Goal: Information Seeking & Learning: Learn about a topic

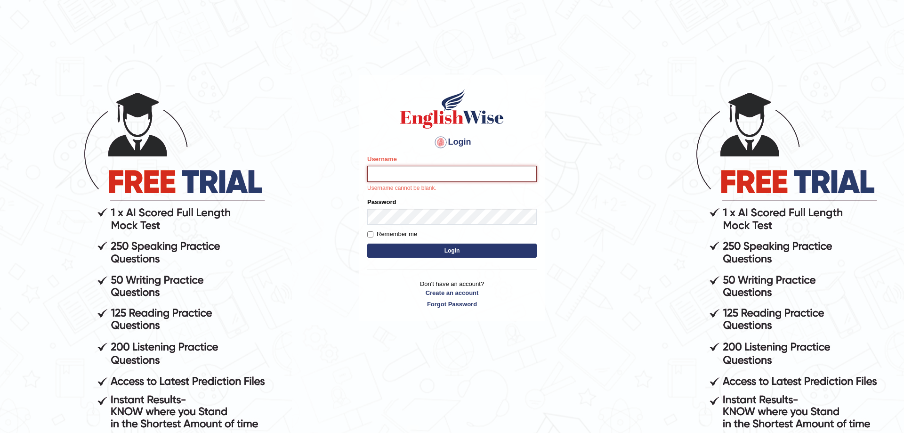
click at [402, 170] on input "Username" at bounding box center [452, 174] width 170 height 16
type input "anuj_parramatta"
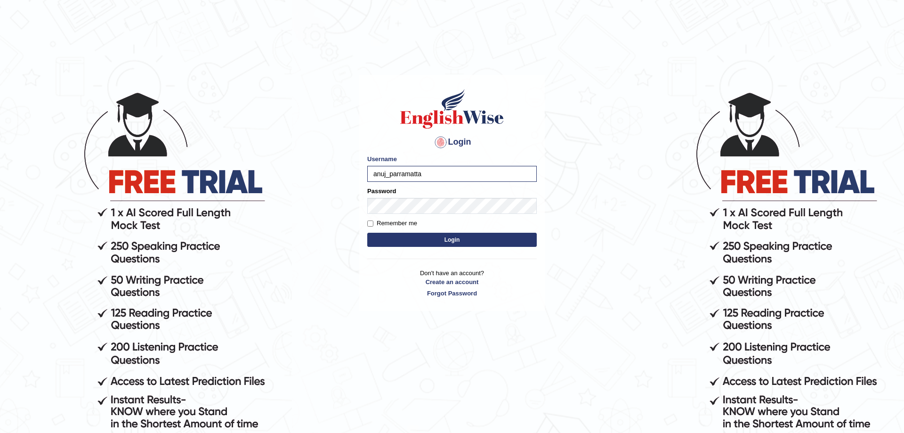
click at [477, 244] on button "Login" at bounding box center [452, 240] width 170 height 14
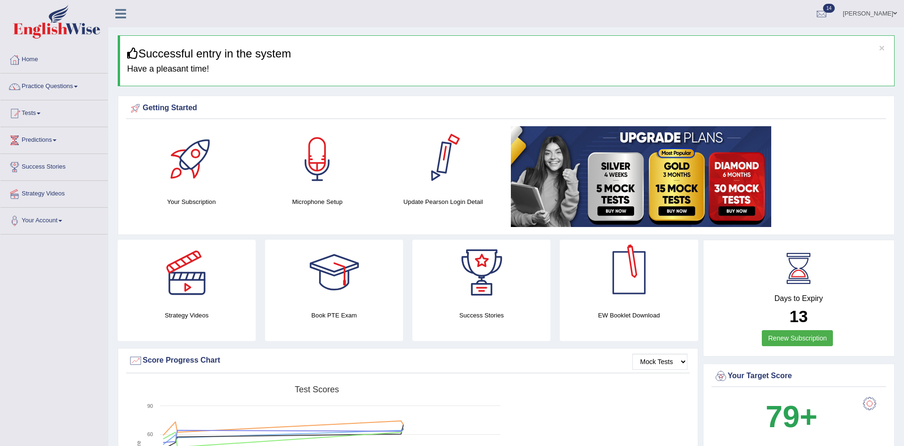
click at [524, 60] on div "× Successful entry in the system Have a pleasant time!" at bounding box center [506, 60] width 777 height 51
click at [59, 223] on link "Your Account" at bounding box center [53, 220] width 107 height 24
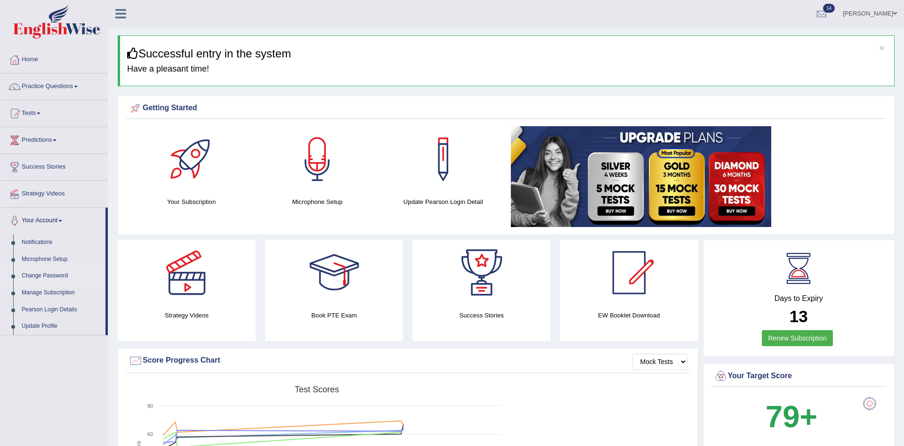
click at [54, 277] on link "Change Password" at bounding box center [61, 276] width 88 height 17
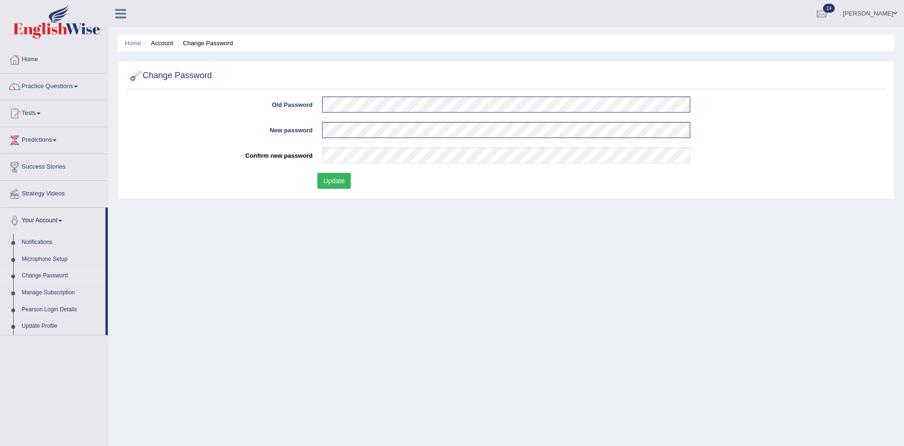
click at [324, 187] on button "Update" at bounding box center [333, 181] width 33 height 16
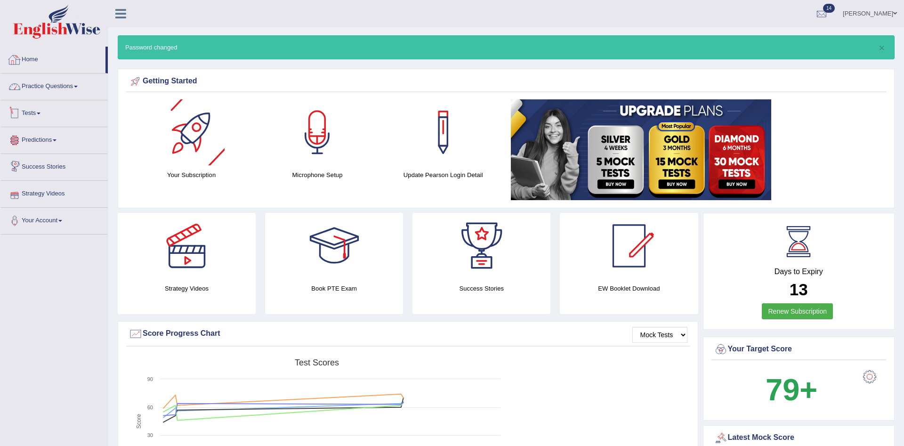
click at [38, 58] on link "Home" at bounding box center [52, 59] width 105 height 24
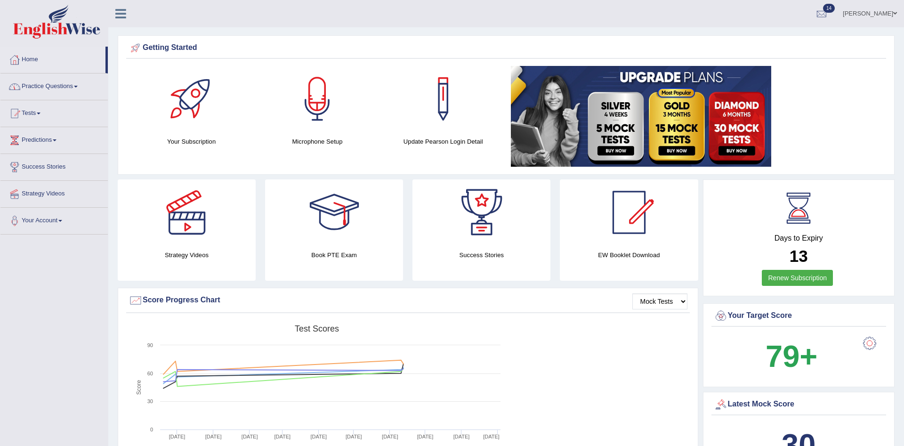
click at [37, 84] on link "Practice Questions" at bounding box center [53, 85] width 107 height 24
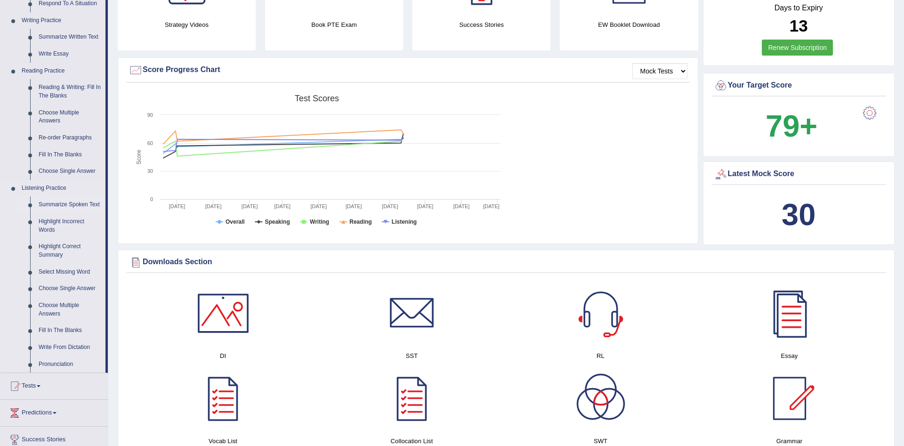
scroll to position [48, 0]
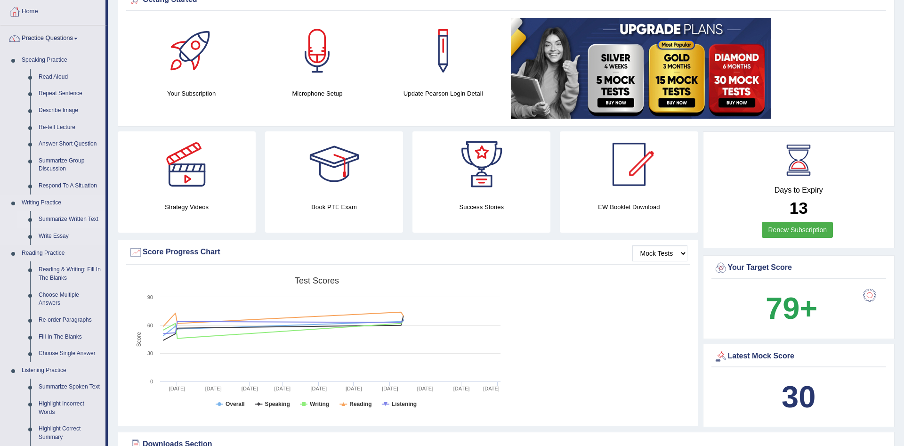
click at [82, 219] on link "Summarize Written Text" at bounding box center [69, 219] width 71 height 17
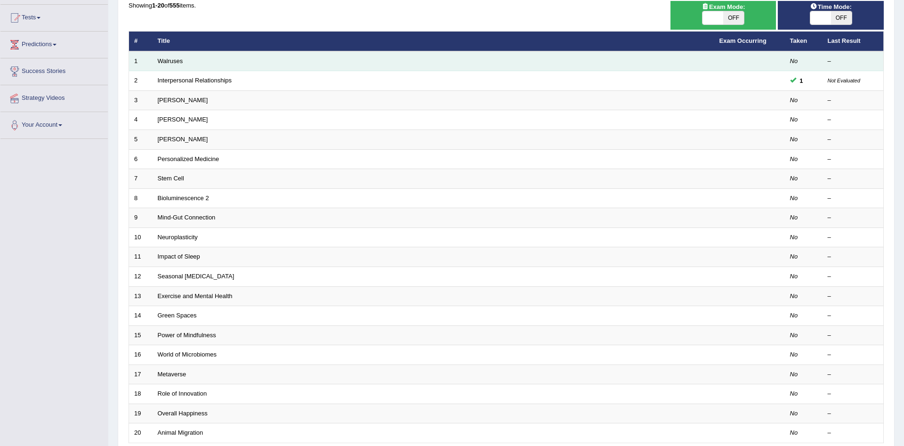
scroll to position [96, 0]
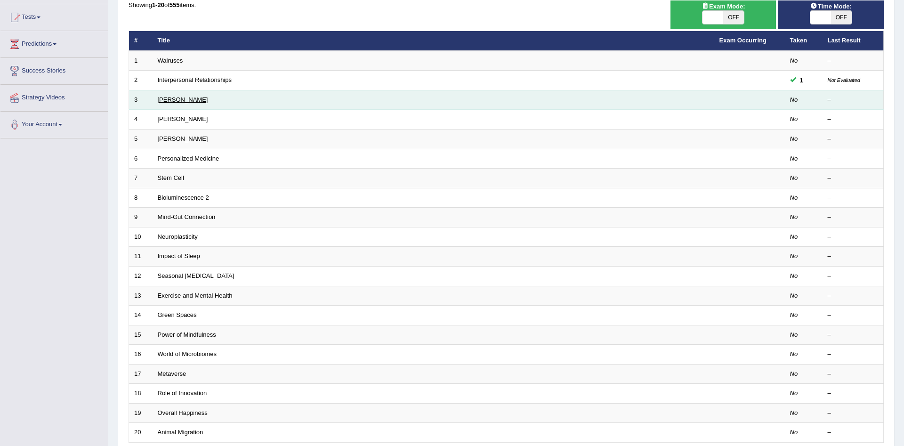
click at [184, 101] on link "[PERSON_NAME]" at bounding box center [183, 99] width 50 height 7
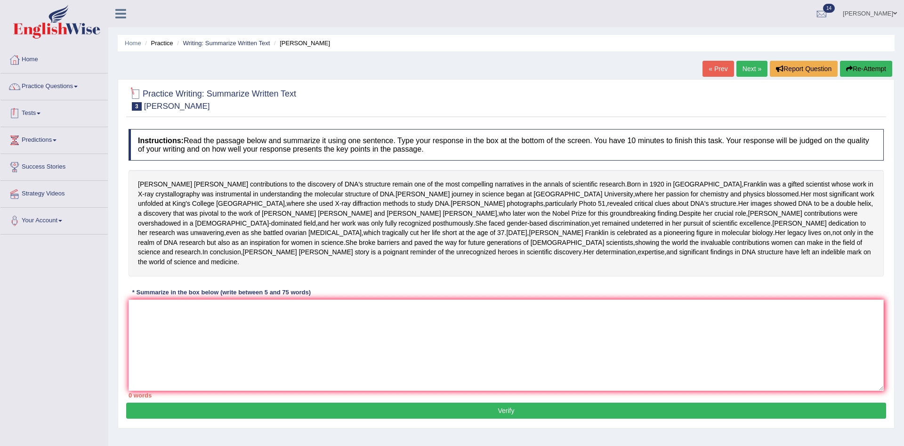
click at [45, 115] on link "Tests" at bounding box center [53, 112] width 107 height 24
click at [38, 90] on link "Practice Questions" at bounding box center [53, 85] width 107 height 24
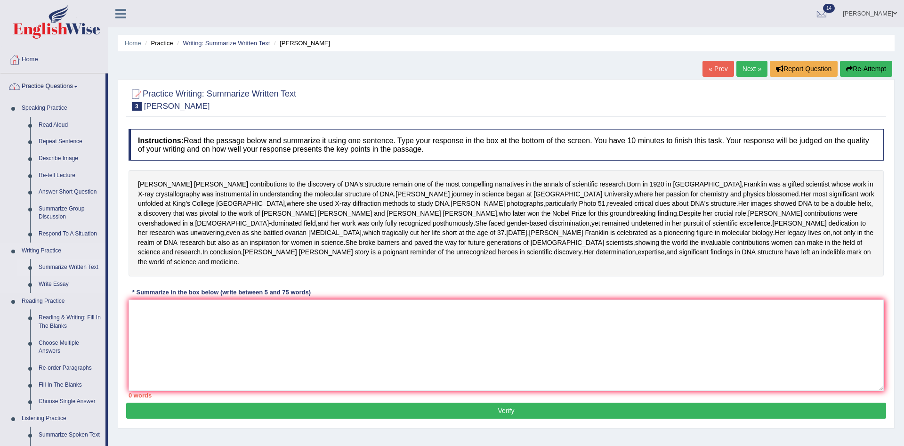
click at [58, 262] on link "Summarize Written Text" at bounding box center [69, 267] width 71 height 17
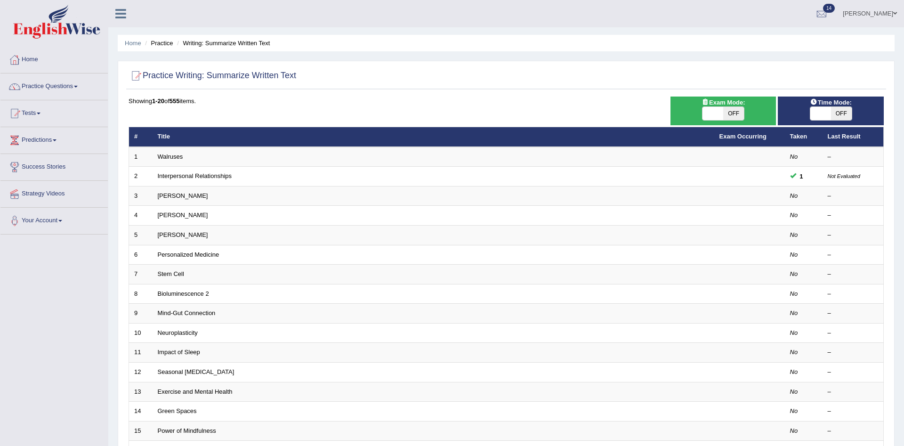
click at [736, 114] on span "OFF" at bounding box center [733, 113] width 21 height 13
checkbox input "true"
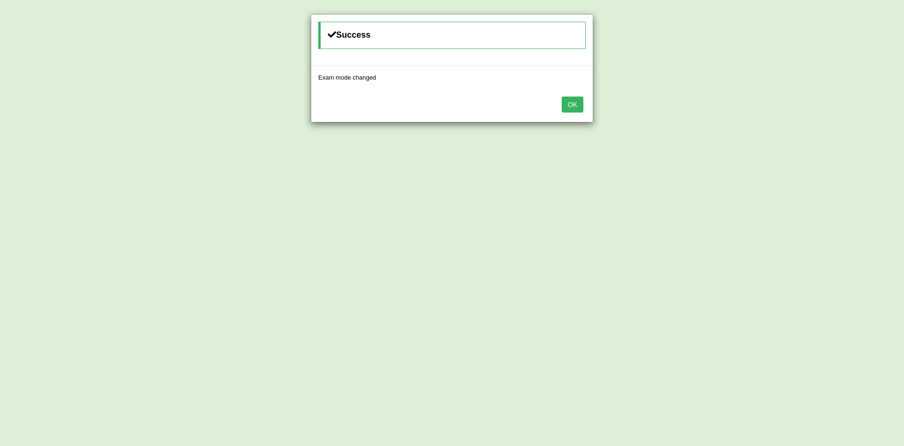
click at [577, 109] on button "OK" at bounding box center [573, 105] width 22 height 16
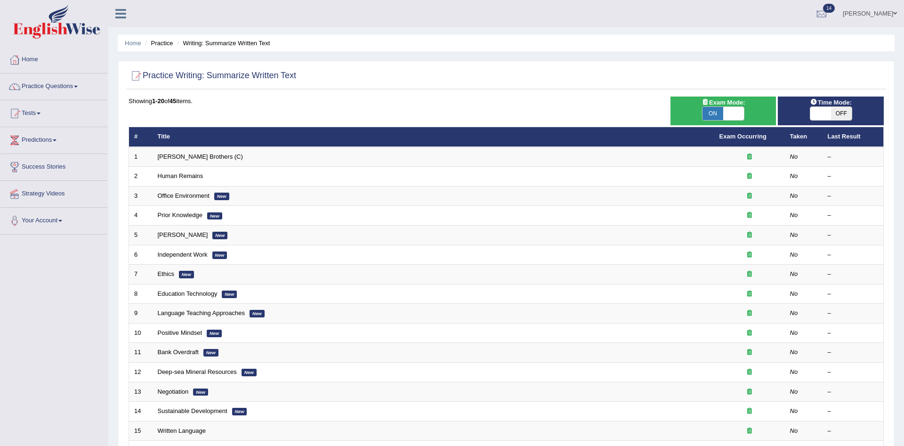
drag, startPoint x: 0, startPoint y: 0, endPoint x: 842, endPoint y: 114, distance: 849.8
click at [842, 114] on span "OFF" at bounding box center [841, 113] width 21 height 13
checkbox input "true"
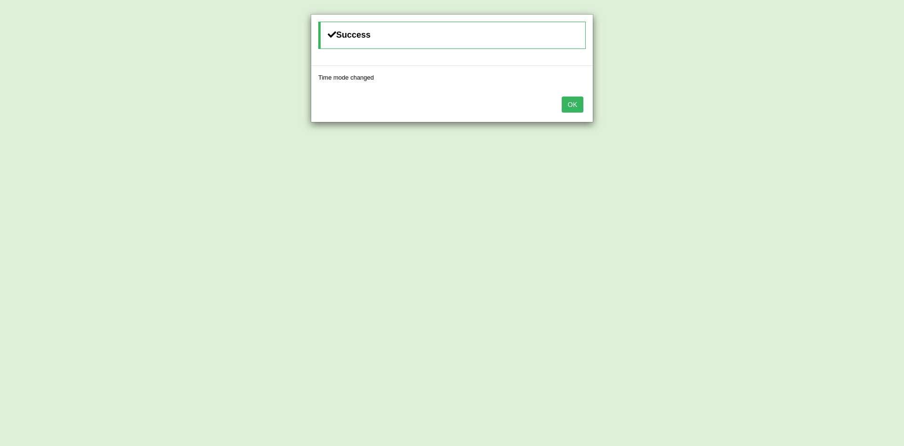
click at [568, 106] on button "OK" at bounding box center [573, 105] width 22 height 16
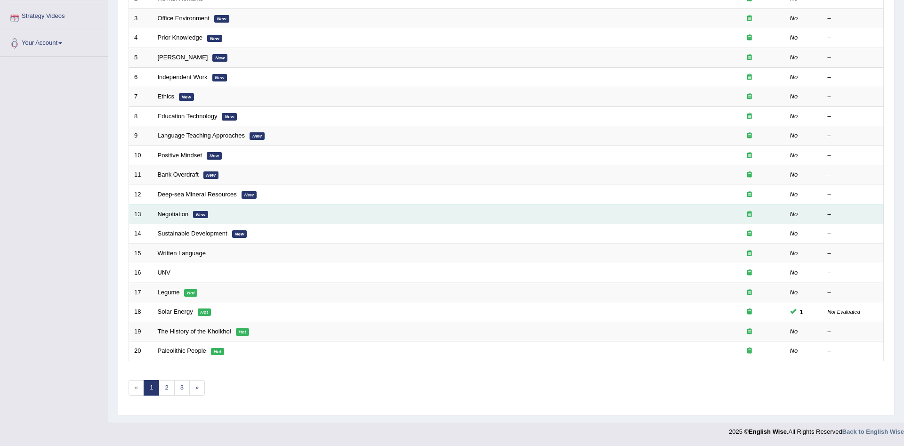
scroll to position [33, 0]
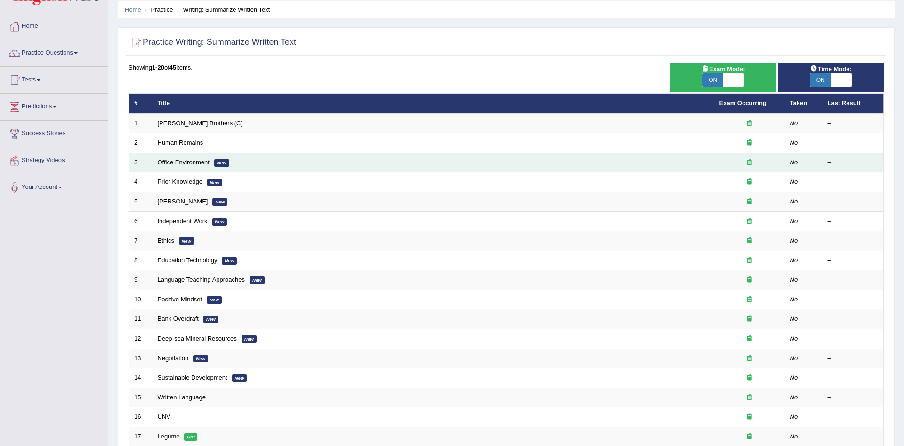
click at [184, 165] on link "Office Environment" at bounding box center [184, 162] width 52 height 7
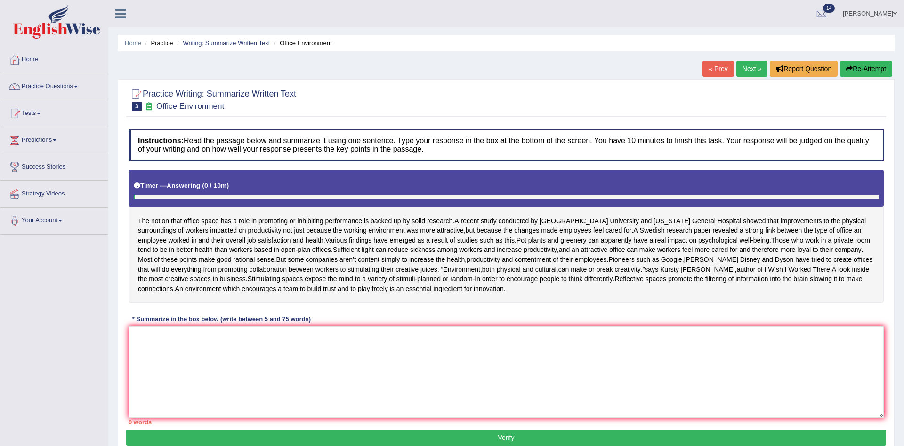
scroll to position [60, 0]
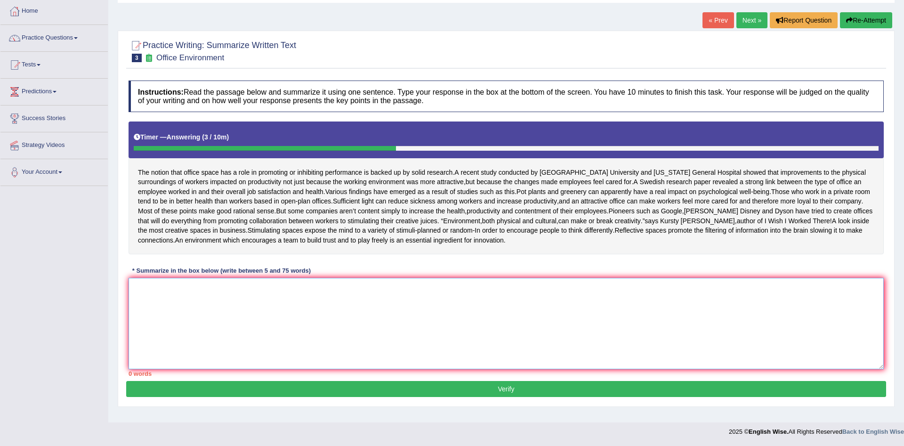
click at [292, 303] on textarea at bounding box center [506, 323] width 755 height 91
click at [324, 310] on textarea at bounding box center [506, 323] width 755 height 91
type textarea "t"
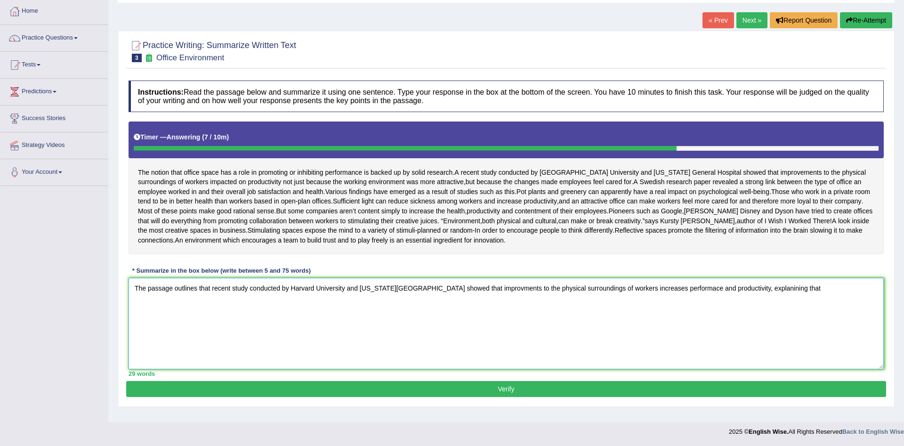
click at [783, 296] on textarea "The passage outlines that recent study conducted by Harvard University and Mass…" at bounding box center [506, 323] width 755 height 91
click at [830, 294] on textarea "The passage outlines that recent study conducted by Harvard University and Mass…" at bounding box center [506, 323] width 755 height 91
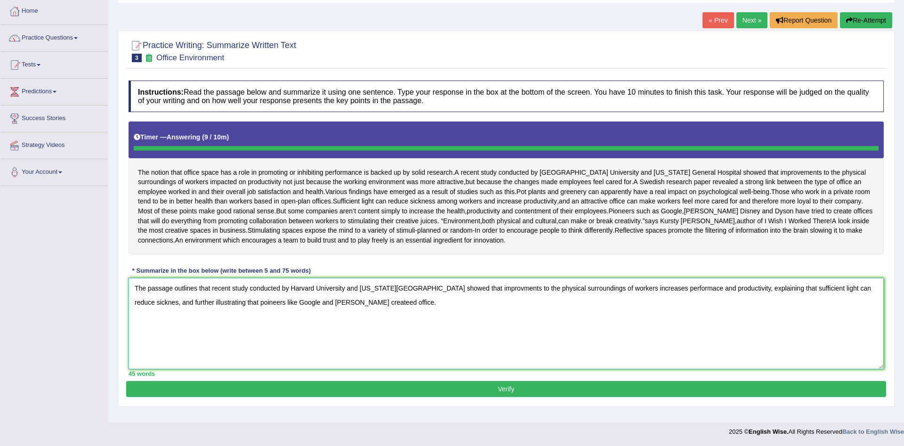
type textarea "The passage outlines that recent study conducted by Harvard University and Mass…"
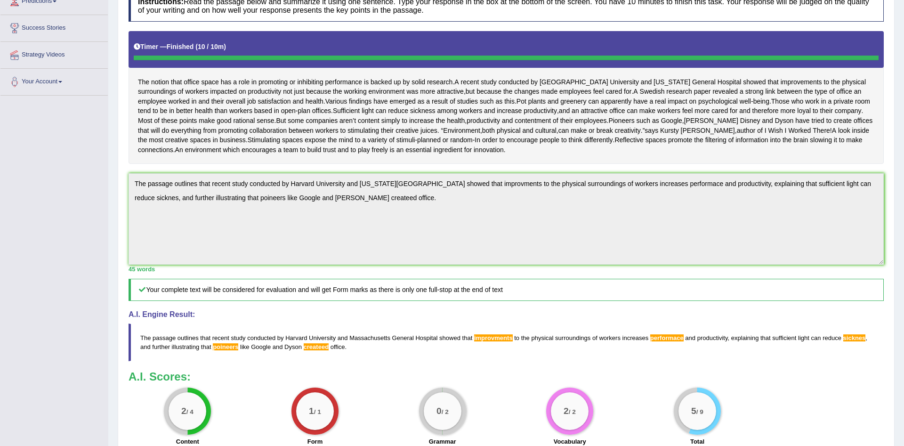
scroll to position [0, 0]
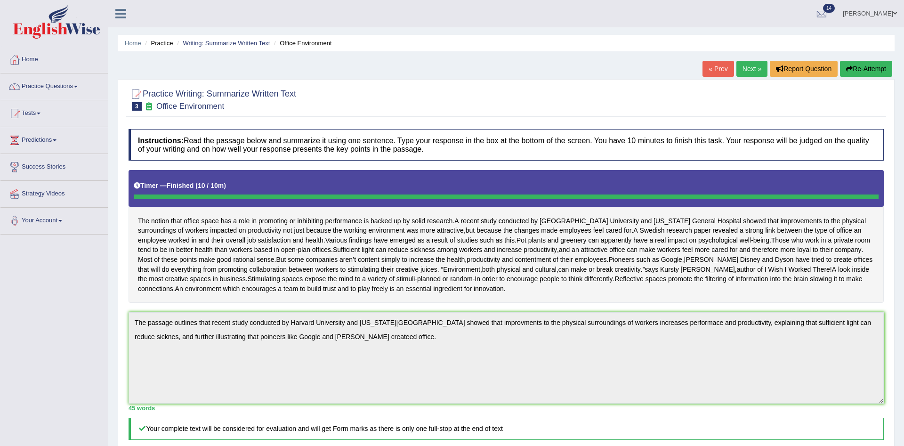
click at [857, 67] on button "Re-Attempt" at bounding box center [866, 69] width 52 height 16
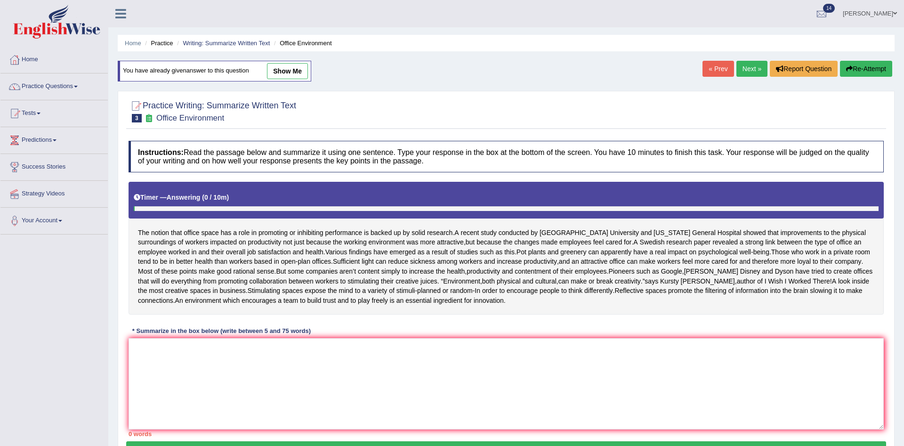
scroll to position [72, 0]
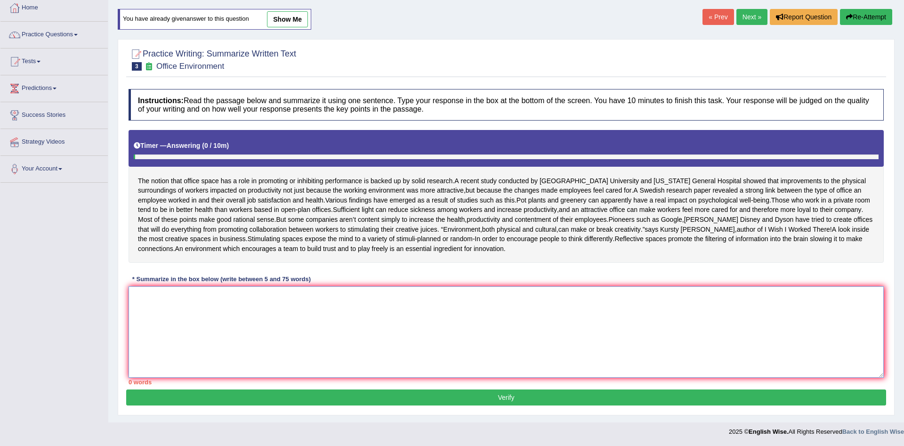
click at [226, 292] on textarea at bounding box center [506, 331] width 755 height 91
paste textarea "The passage outlines that recent study conducted by Harvard University and Mass…"
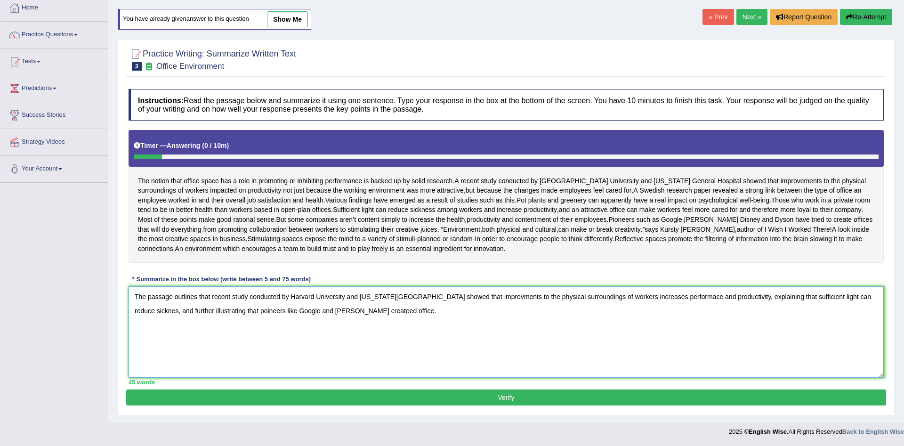
click at [515, 297] on textarea "The passage outlines that recent study conducted by Harvard University and Mass…" at bounding box center [506, 331] width 755 height 91
click at [681, 297] on textarea "The passage outlines that recent study conducted by Harvard University and Mass…" at bounding box center [506, 331] width 755 height 91
drag, startPoint x: 764, startPoint y: 297, endPoint x: 719, endPoint y: 300, distance: 44.8
click at [719, 300] on textarea "The passage outlines that recent study conducted by Harvard University and Mass…" at bounding box center [506, 331] width 755 height 91
drag, startPoint x: 728, startPoint y: 297, endPoint x: 731, endPoint y: 301, distance: 5.5
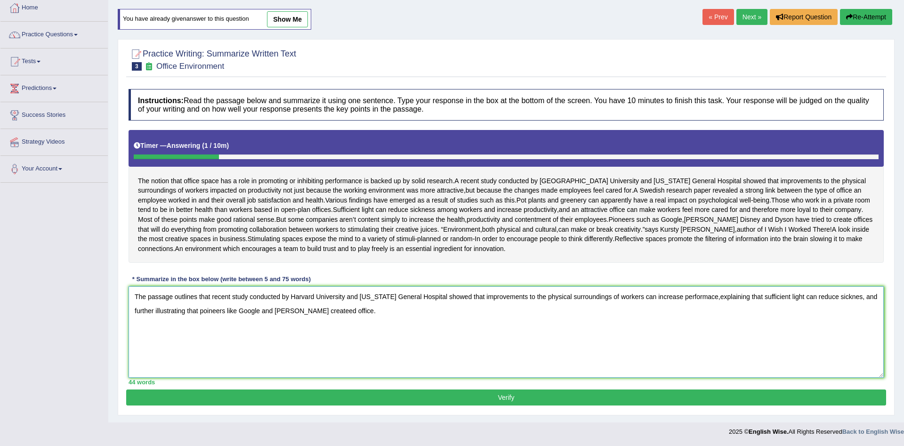
click at [729, 297] on textarea "The passage outlines that recent study conducted by Harvard University and Mass…" at bounding box center [506, 331] width 755 height 91
click at [873, 296] on textarea "The passage outlines that recent study conducted by Harvard University and Mass…" at bounding box center [506, 331] width 755 height 91
click at [435, 314] on textarea "The passage outlines that recent study conducted by Harvard University and Mass…" at bounding box center [506, 331] width 755 height 91
click at [292, 310] on textarea "The passage outlines that recent study conducted by Harvard University and Mass…" at bounding box center [506, 331] width 755 height 91
drag, startPoint x: 436, startPoint y: 312, endPoint x: 387, endPoint y: 314, distance: 49.5
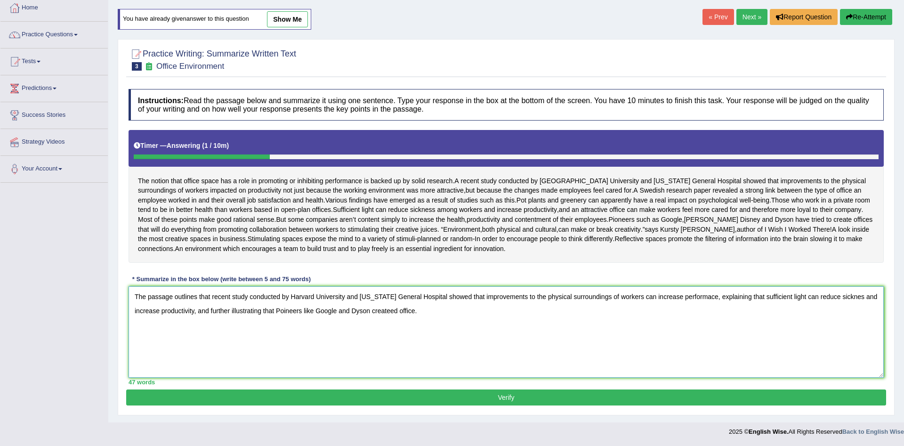
click at [387, 314] on textarea "The passage outlines that recent study conducted by Harvard University and Mass…" at bounding box center [506, 331] width 755 height 91
click at [470, 311] on textarea "The passage outlines that recent study conducted by Harvard University and Mass…" at bounding box center [506, 331] width 755 height 91
click at [498, 313] on textarea "The passage outlines that recent study conducted by Harvard University and Mass…" at bounding box center [506, 331] width 755 height 91
drag, startPoint x: 651, startPoint y: 297, endPoint x: 657, endPoint y: 299, distance: 6.9
click at [651, 297] on textarea "The passage outlines that recent study conducted by Harvard University and Mass…" at bounding box center [506, 331] width 755 height 91
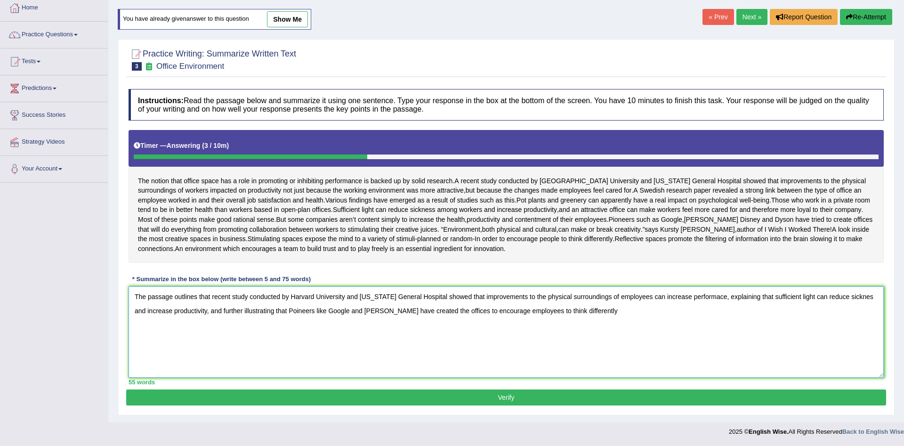
click at [623, 315] on textarea "The passage outlines that recent study conducted by Harvard University and Mass…" at bounding box center [506, 331] width 755 height 91
click at [154, 309] on textarea "The passage outlines that recent study conducted by Harvard University and Mass…" at bounding box center [506, 331] width 755 height 91
click at [133, 310] on textarea "The passage outlines that recent study conducted by Harvard University and Mass…" at bounding box center [506, 331] width 755 height 91
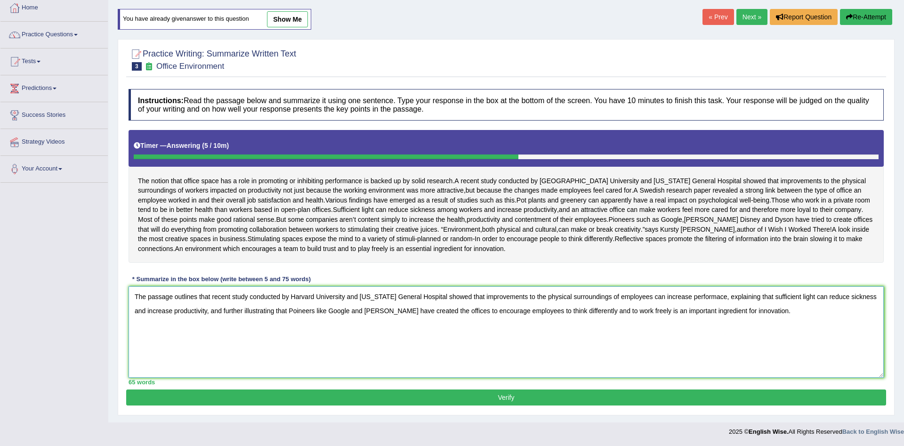
type textarea "The passage outlines that recent study conducted by Harvard University and Mass…"
click at [533, 397] on button "Verify" at bounding box center [506, 397] width 760 height 16
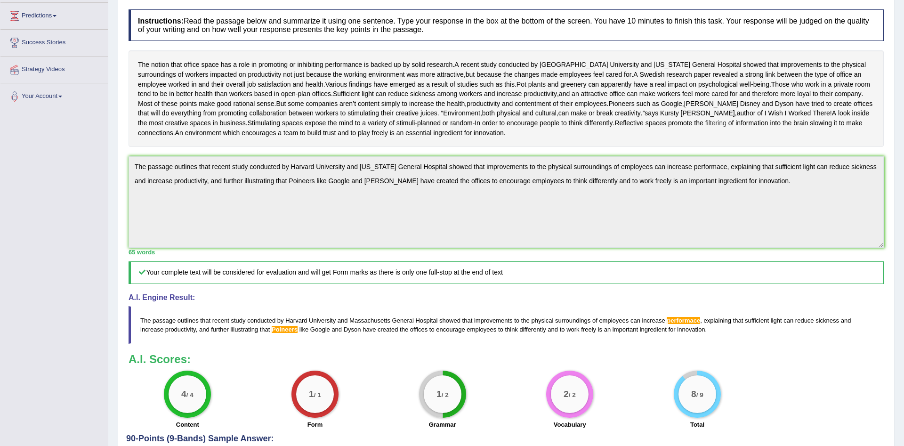
scroll to position [0, 0]
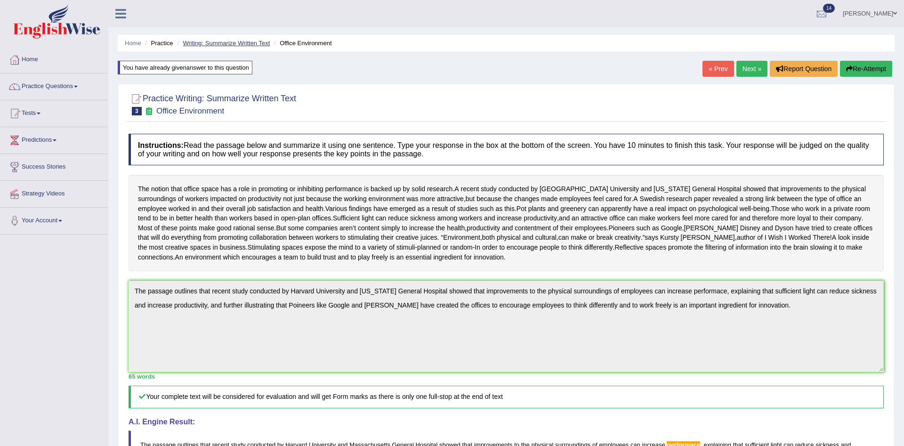
click at [244, 43] on link "Writing: Summarize Written Text" at bounding box center [226, 43] width 87 height 7
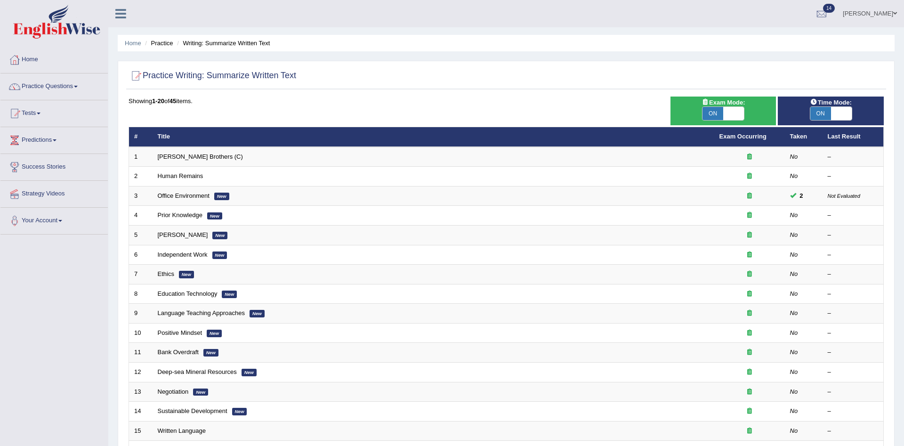
scroll to position [96, 0]
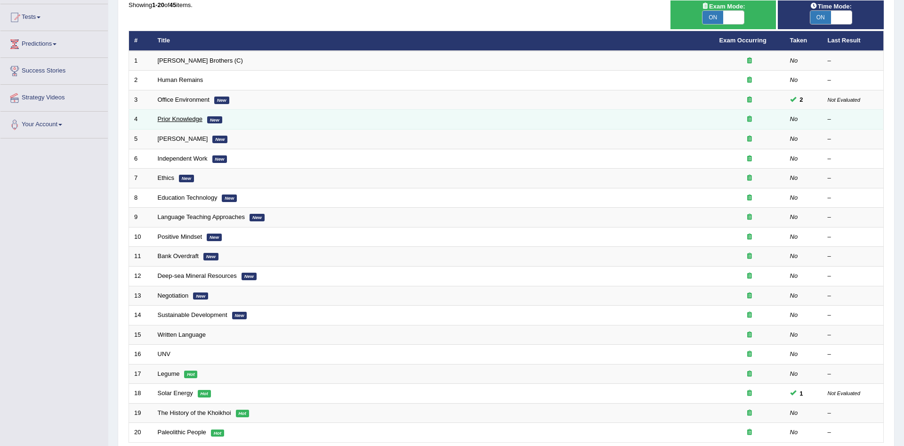
click at [179, 121] on link "Prior Knowledge" at bounding box center [180, 118] width 45 height 7
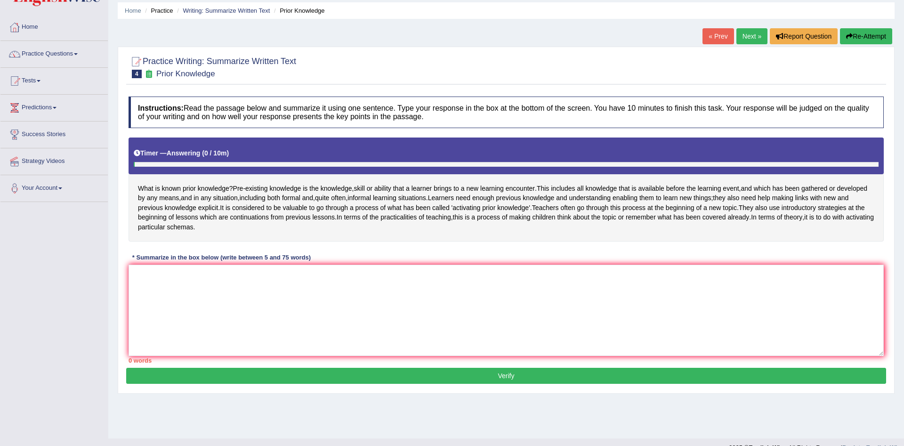
scroll to position [49, 0]
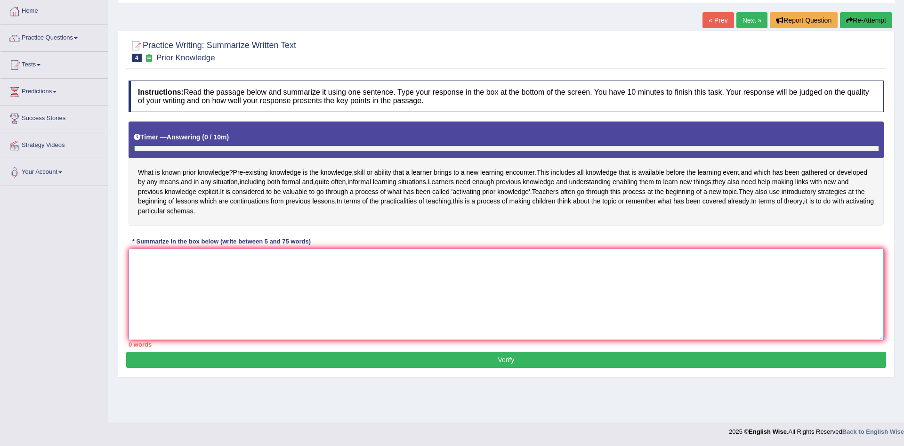
click at [321, 276] on textarea at bounding box center [506, 294] width 755 height 91
click at [327, 285] on textarea at bounding box center [506, 294] width 755 height 91
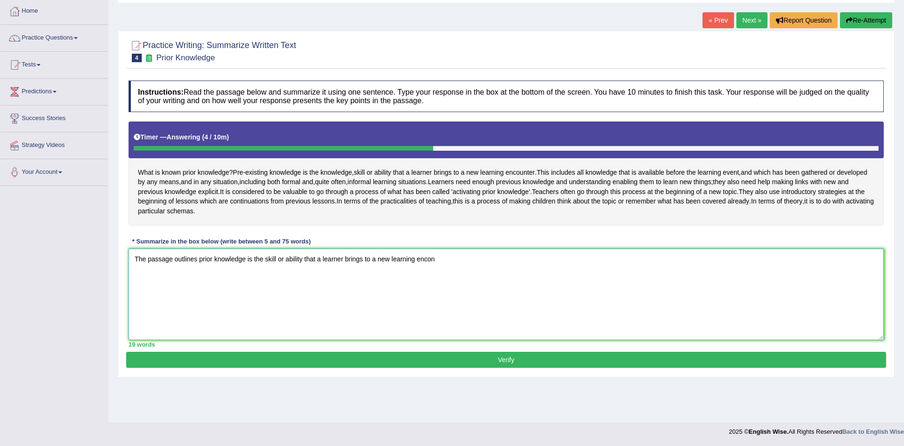
drag, startPoint x: 441, startPoint y: 269, endPoint x: 246, endPoint y: 265, distance: 195.0
click at [246, 265] on textarea "The passage outlines prior knowledge is the skill or ability that a learner bri…" at bounding box center [506, 294] width 755 height 91
click at [462, 272] on textarea "The passage outlines prior knowledge is the skill or ability that a learner bri…" at bounding box center [506, 294] width 755 height 91
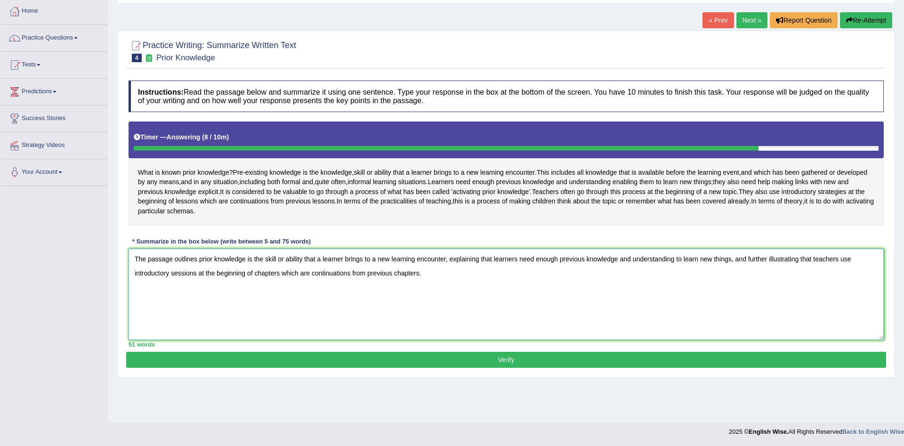
click at [584, 273] on textarea "The passage outlines prior knowledge is the skill or ability that a learner bri…" at bounding box center [506, 294] width 755 height 91
type textarea "The passage outlines prior knowledge is the skill or ability that a learner bri…"
click at [456, 364] on button "Verify" at bounding box center [506, 360] width 760 height 16
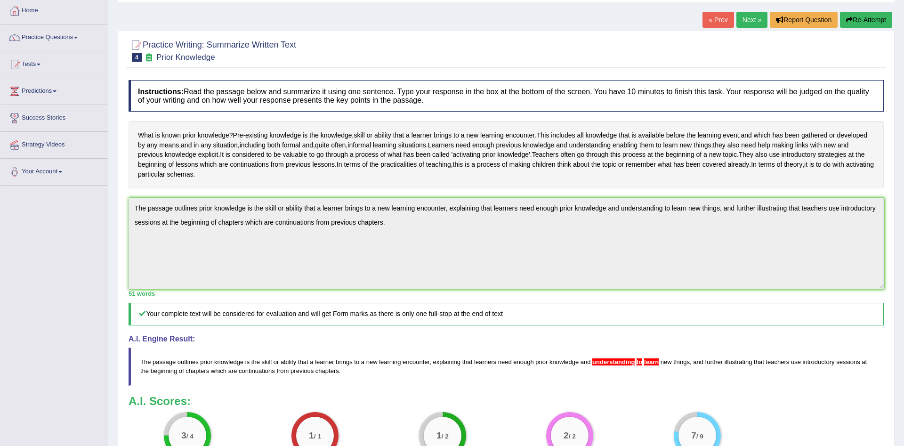
scroll to position [48, 0]
click at [871, 25] on button "Re-Attempt" at bounding box center [866, 21] width 52 height 16
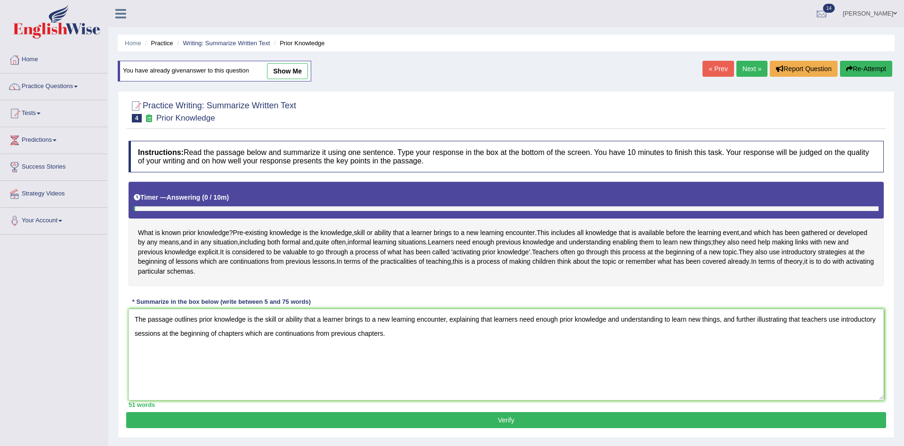
scroll to position [48, 0]
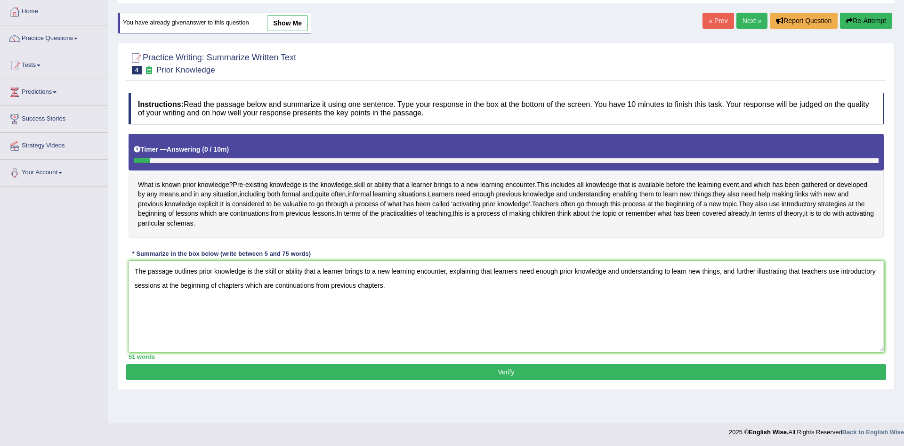
drag, startPoint x: 664, startPoint y: 283, endPoint x: 608, endPoint y: 284, distance: 55.6
click at [608, 284] on textarea "The passage outlines prior knowledge is the skill or ability that a learner bri…" at bounding box center [506, 306] width 755 height 91
type textarea "The passage outlines prior knowledge is the skill or ability that a learner bri…"
click at [528, 380] on button "Verify" at bounding box center [506, 372] width 760 height 16
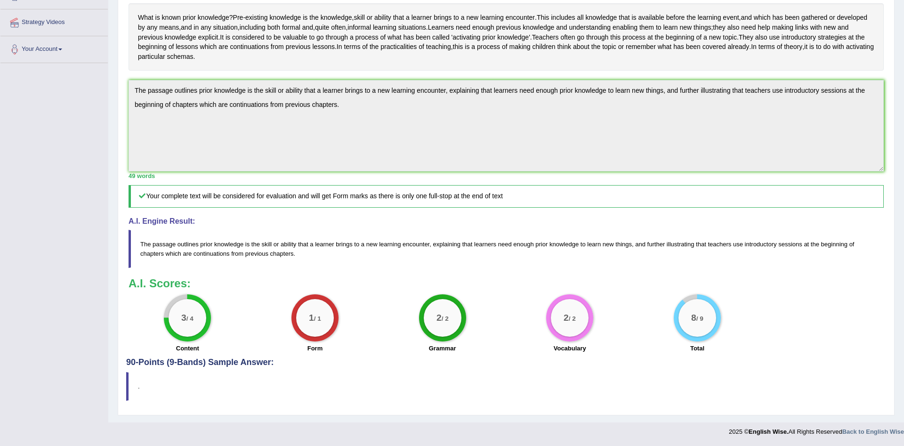
scroll to position [0, 0]
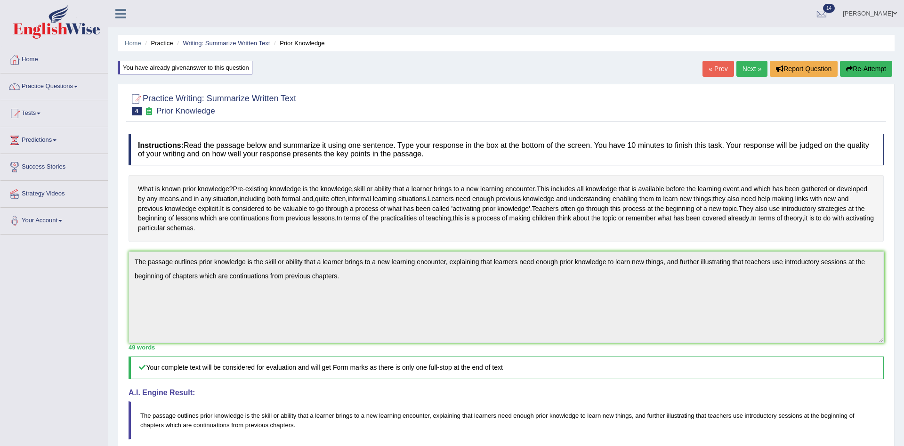
click at [740, 68] on link "Next »" at bounding box center [752, 69] width 31 height 16
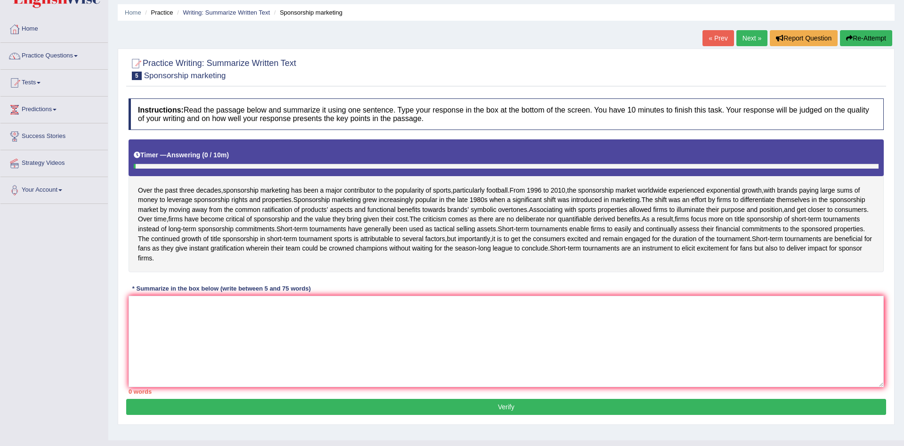
scroll to position [49, 0]
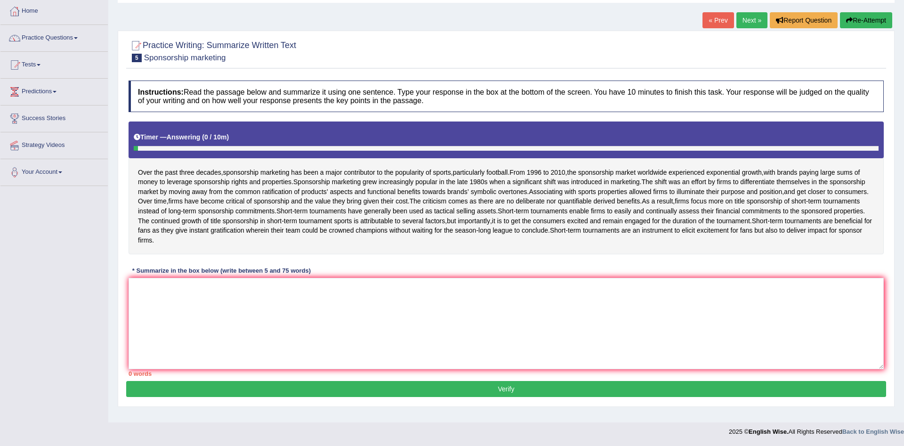
click at [265, 278] on div "Instructions: Read the passage below and summarize it using one sentence. Type …" at bounding box center [506, 228] width 760 height 305
click at [303, 285] on textarea at bounding box center [506, 323] width 755 height 91
type textarea "T"
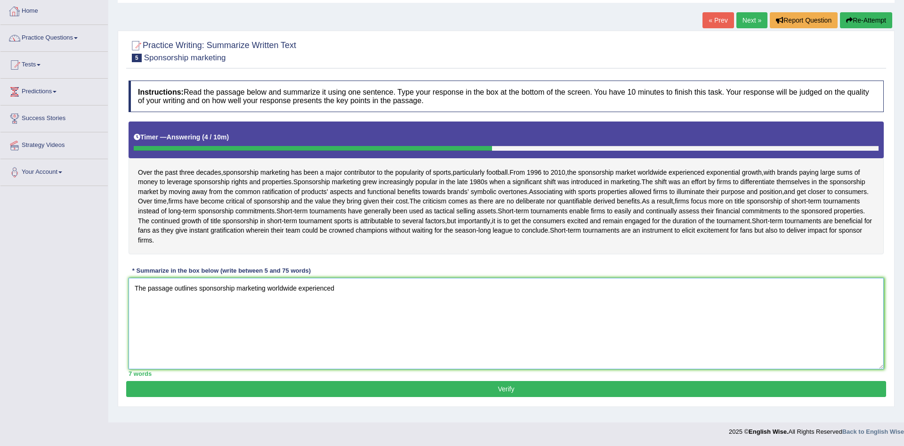
click at [380, 289] on textarea "The passage outlines sponsorship marketing worldwide experienced" at bounding box center [506, 323] width 755 height 91
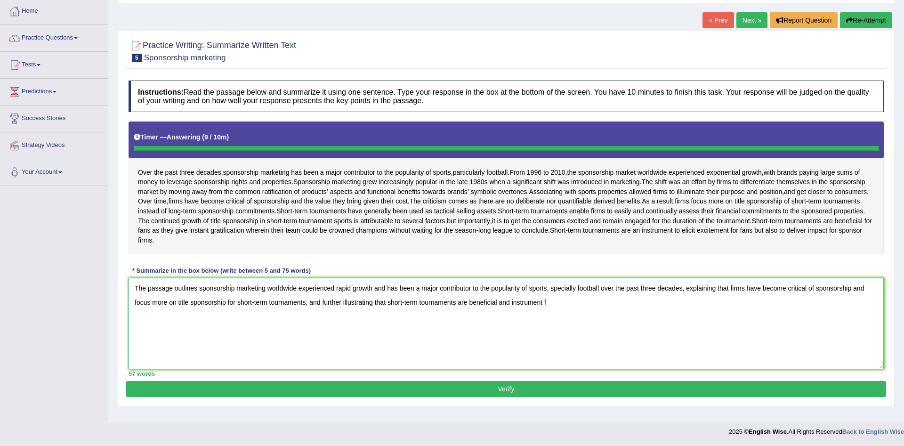
type textarea "The passage outlines sponsorship marketing worldwide experienced rapid growth a…"
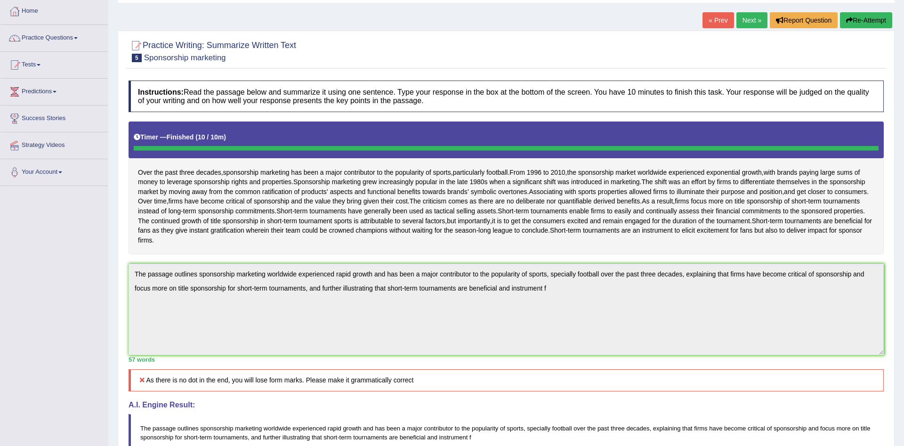
click at [866, 20] on button "Re-Attempt" at bounding box center [866, 20] width 52 height 16
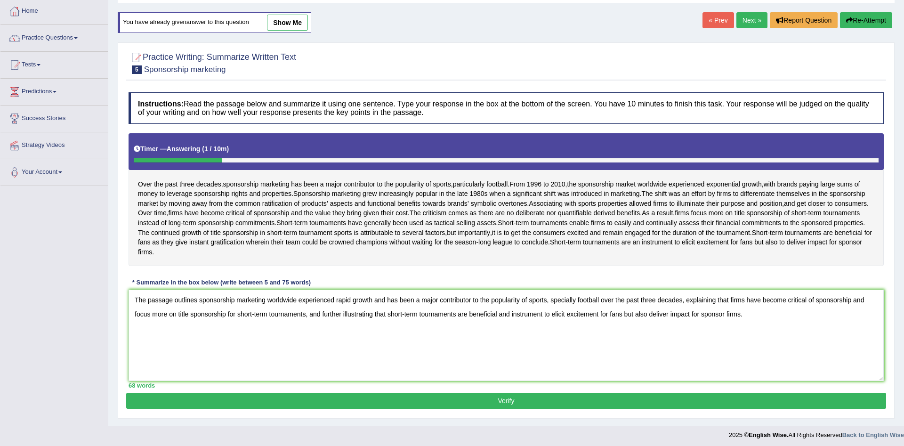
scroll to position [52, 0]
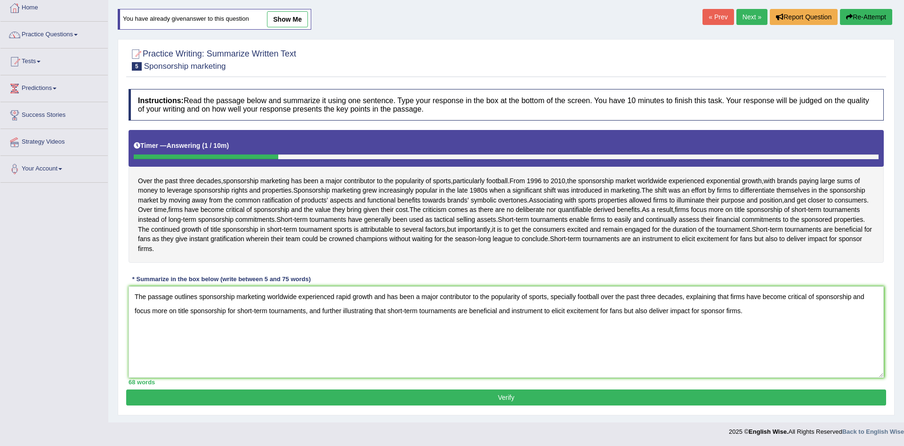
type textarea "The passage outlines sponsorship marketing worldwide experienced rapid growth a…"
click at [503, 394] on button "Verify" at bounding box center [506, 397] width 760 height 16
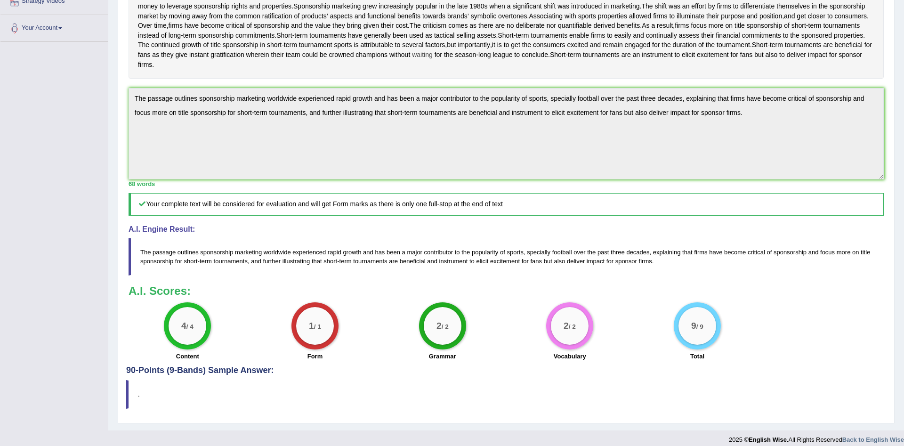
scroll to position [0, 0]
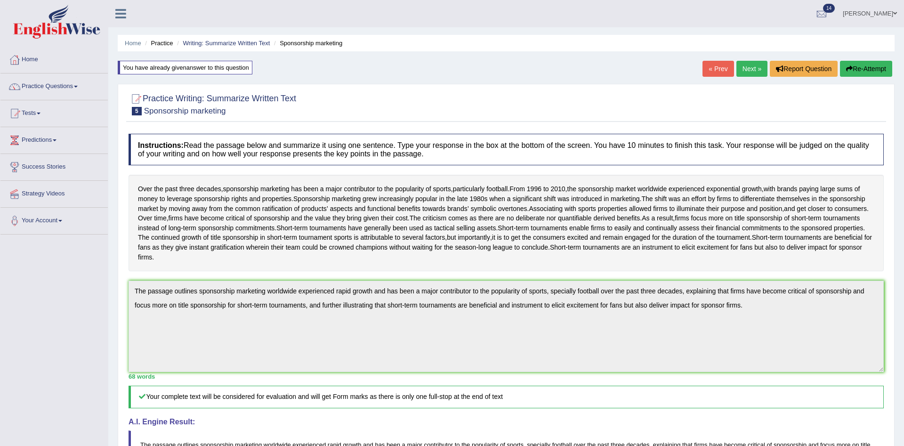
click at [754, 64] on link "Next »" at bounding box center [752, 69] width 31 height 16
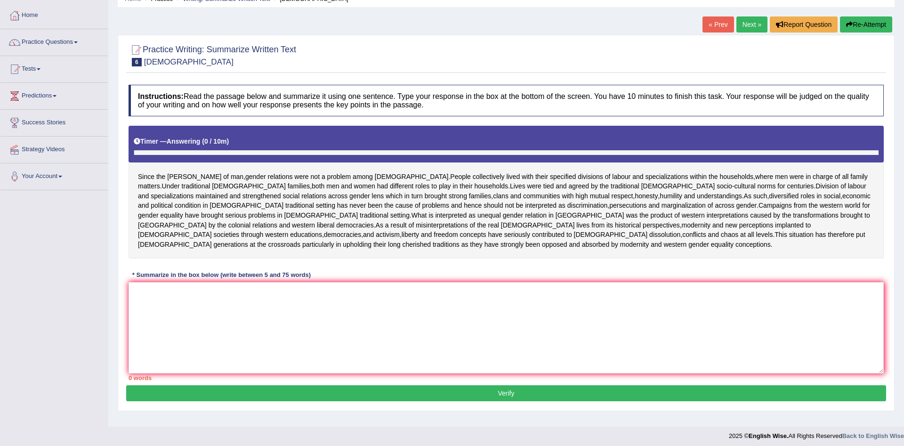
scroll to position [49, 0]
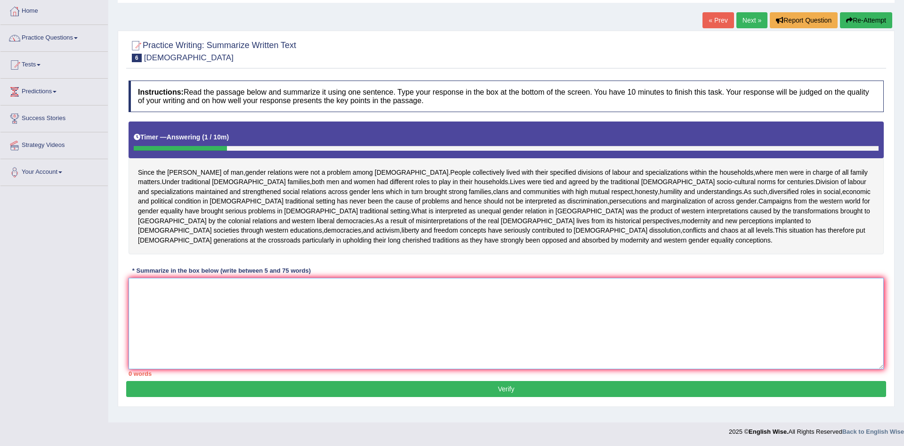
click at [345, 289] on textarea at bounding box center [506, 323] width 755 height 91
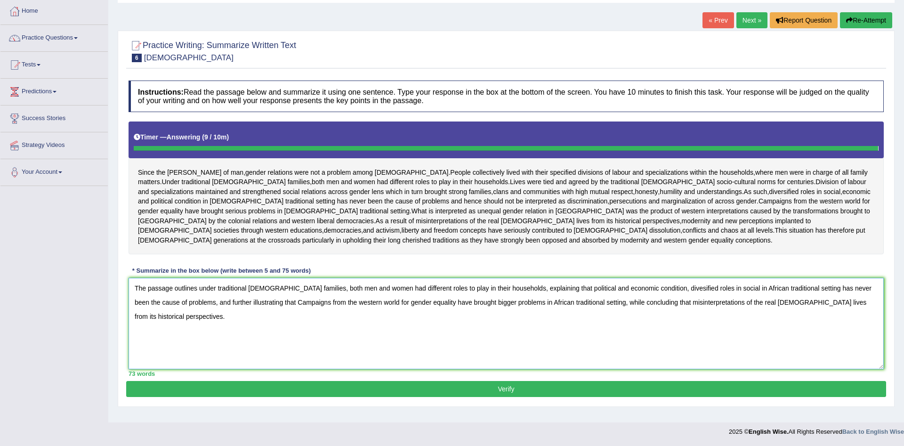
type textarea "The passage outlines under traditional [DEMOGRAPHIC_DATA] families, both men an…"
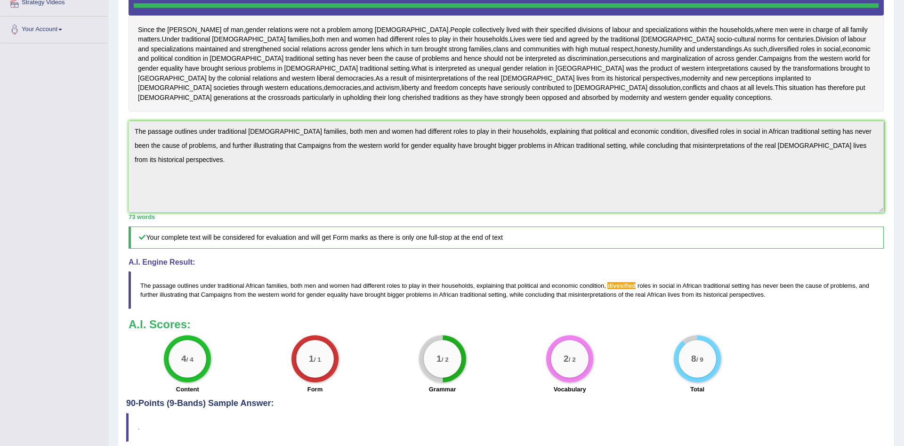
scroll to position [0, 0]
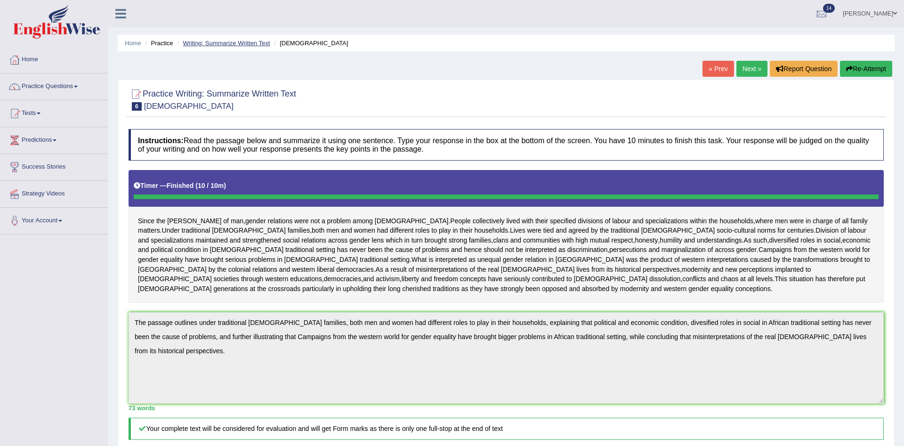
click at [203, 41] on link "Writing: Summarize Written Text" at bounding box center [226, 43] width 87 height 7
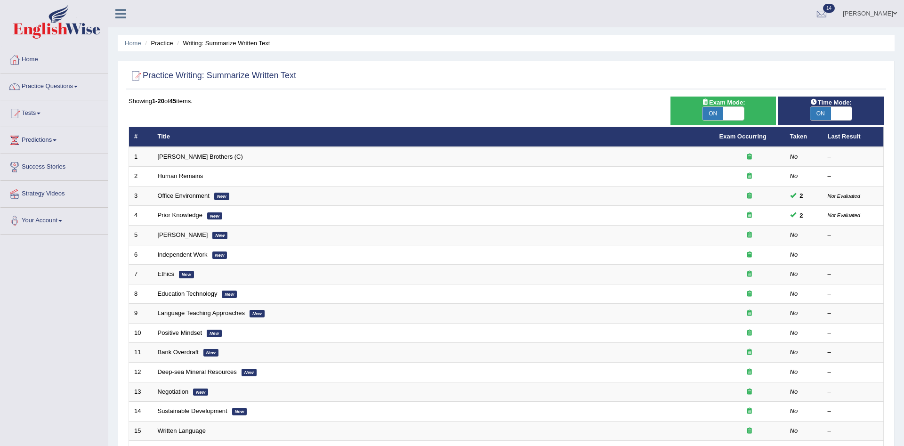
click at [745, 112] on div "ON OFF" at bounding box center [723, 113] width 97 height 14
click at [740, 112] on span at bounding box center [733, 113] width 21 height 13
checkbox input "false"
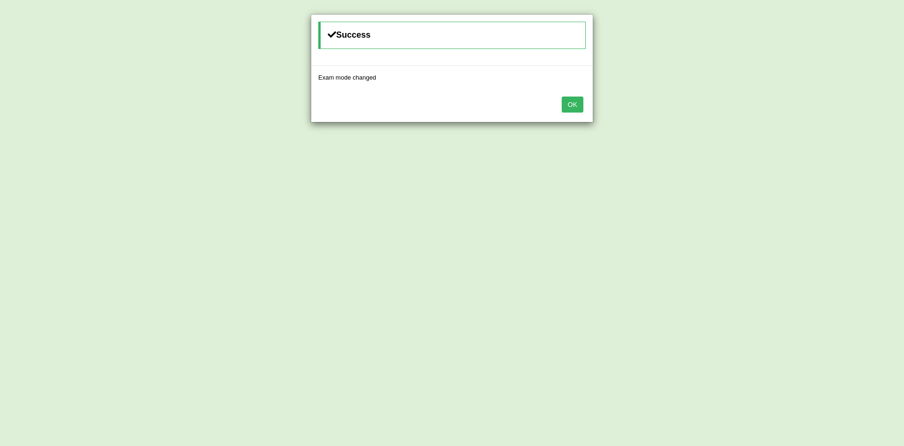
click at [572, 106] on button "OK" at bounding box center [573, 105] width 22 height 16
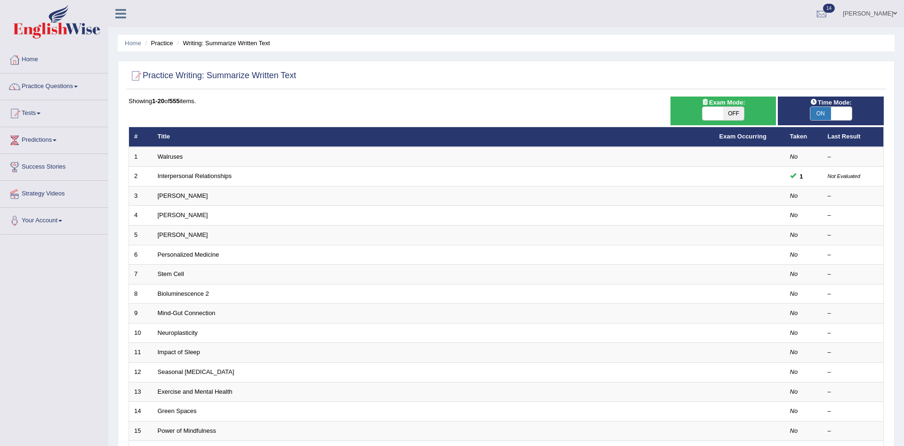
click at [838, 114] on span at bounding box center [841, 113] width 21 height 13
checkbox input "false"
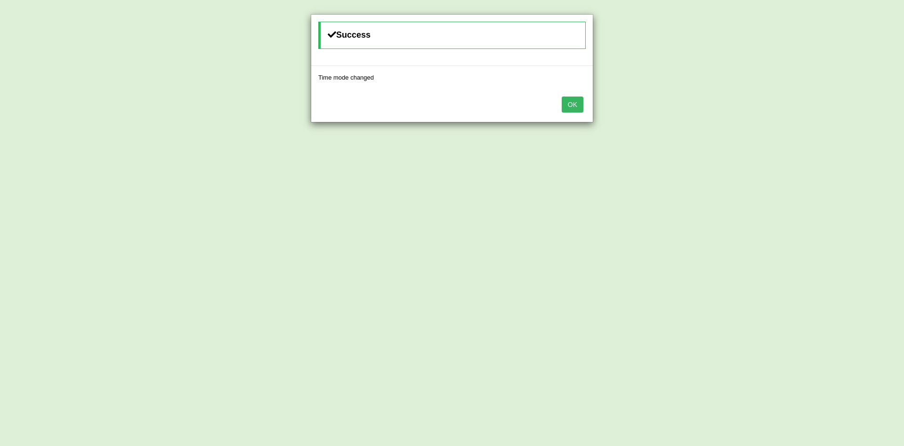
click at [562, 108] on button "OK" at bounding box center [573, 105] width 22 height 16
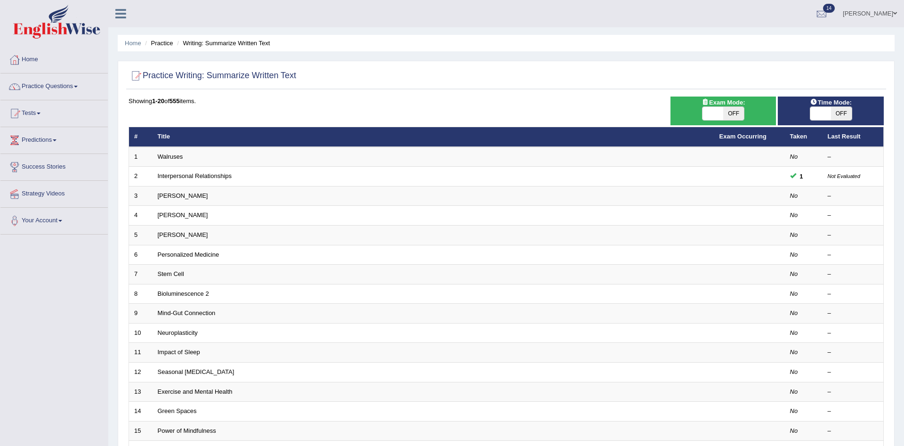
click at [725, 113] on span "OFF" at bounding box center [733, 113] width 21 height 13
checkbox input "true"
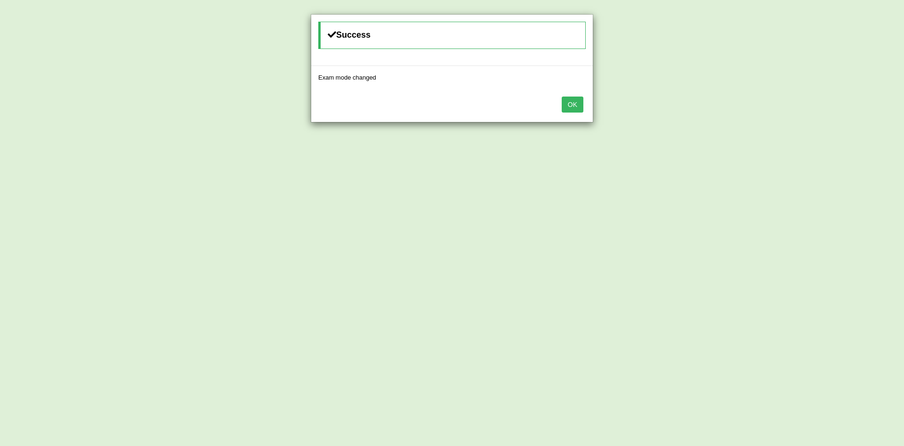
click at [575, 105] on button "OK" at bounding box center [573, 105] width 22 height 16
click at [570, 97] on button "OK" at bounding box center [573, 105] width 22 height 16
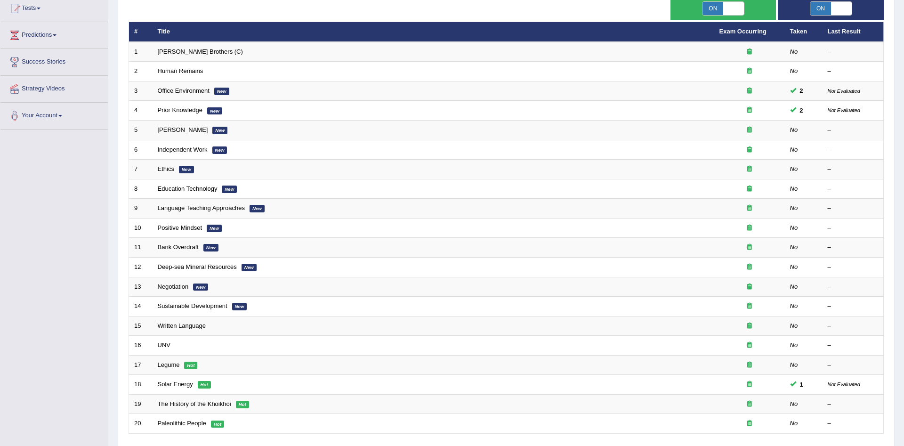
scroll to position [178, 0]
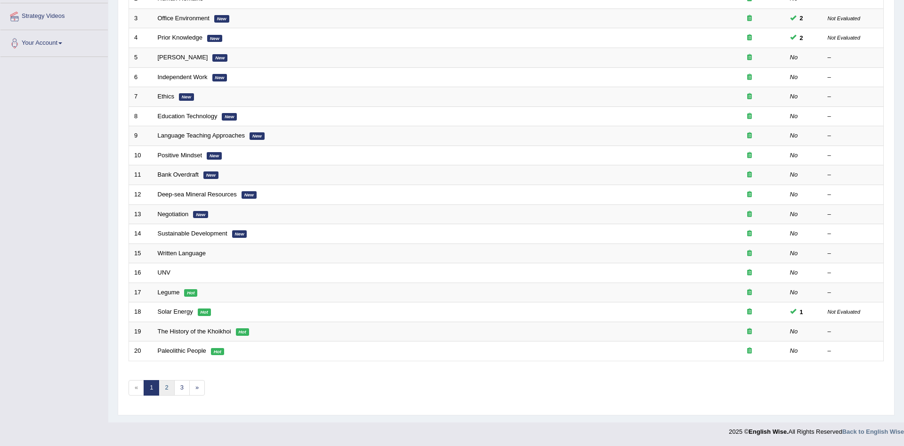
click at [173, 391] on link "2" at bounding box center [167, 388] width 16 height 16
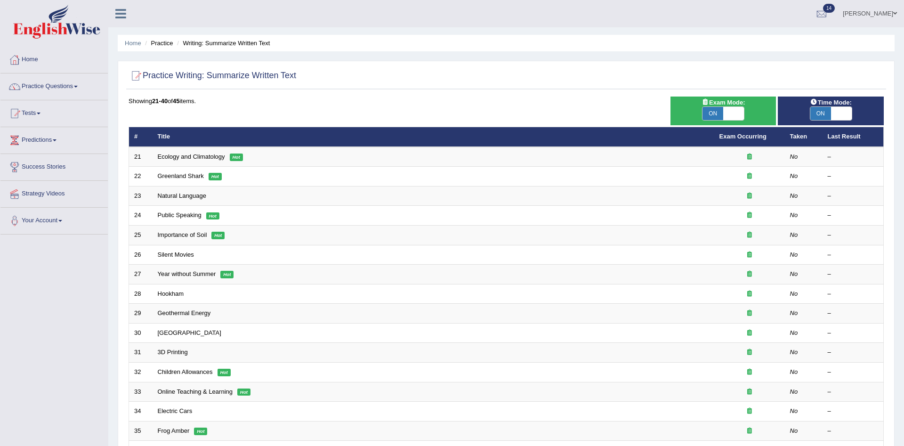
scroll to position [178, 0]
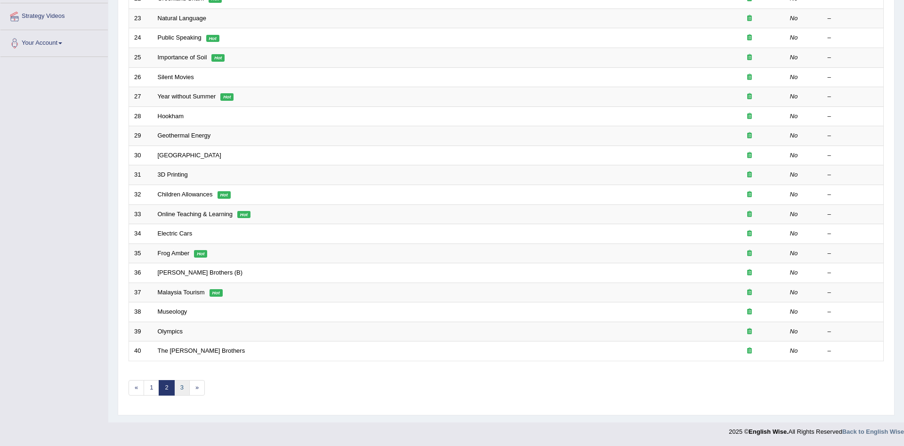
click at [181, 393] on link "3" at bounding box center [182, 388] width 16 height 16
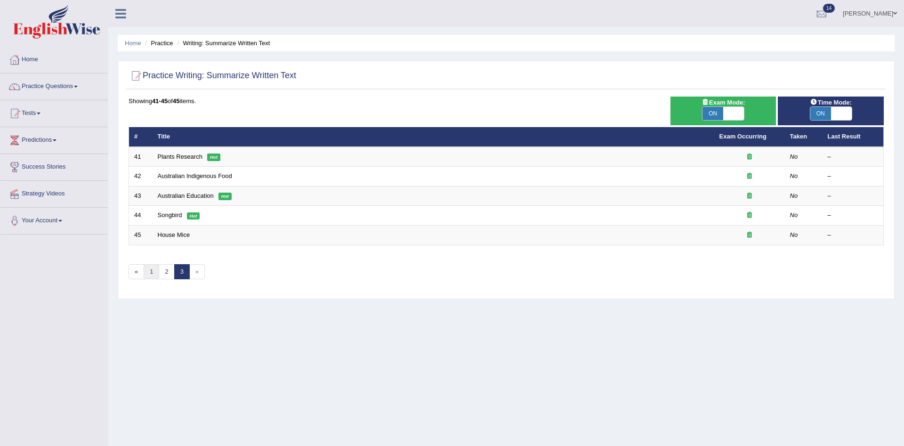
click at [153, 272] on link "1" at bounding box center [152, 272] width 16 height 16
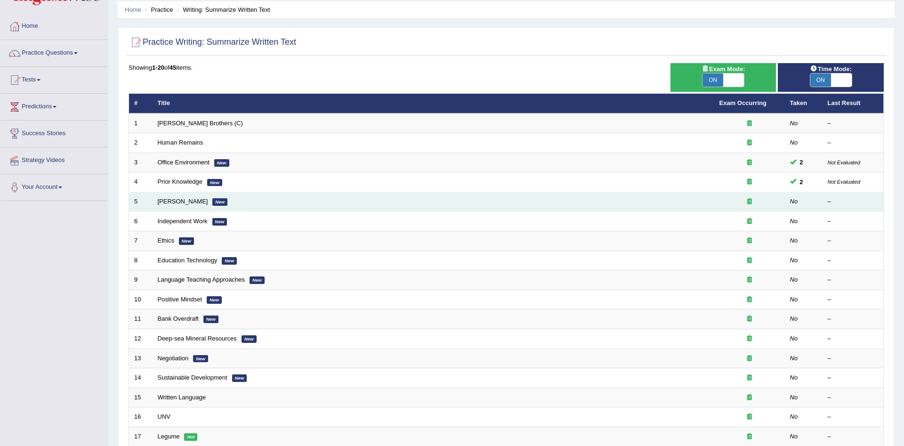
scroll to position [178, 0]
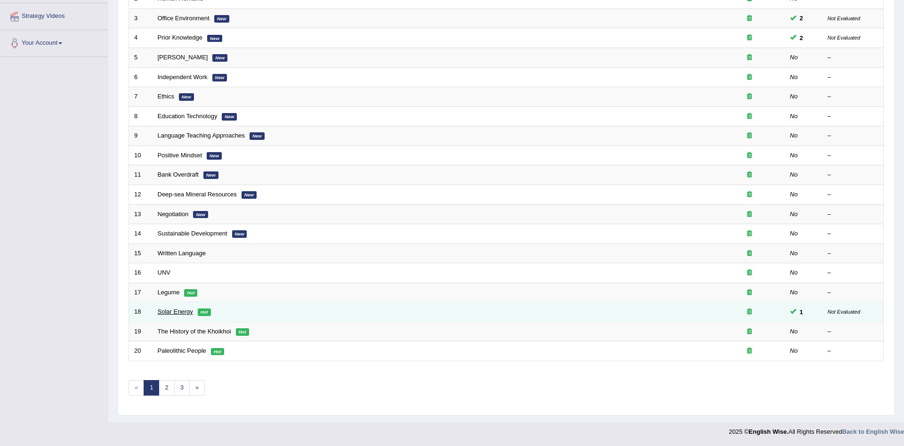
click at [172, 309] on link "Solar Energy" at bounding box center [175, 311] width 35 height 7
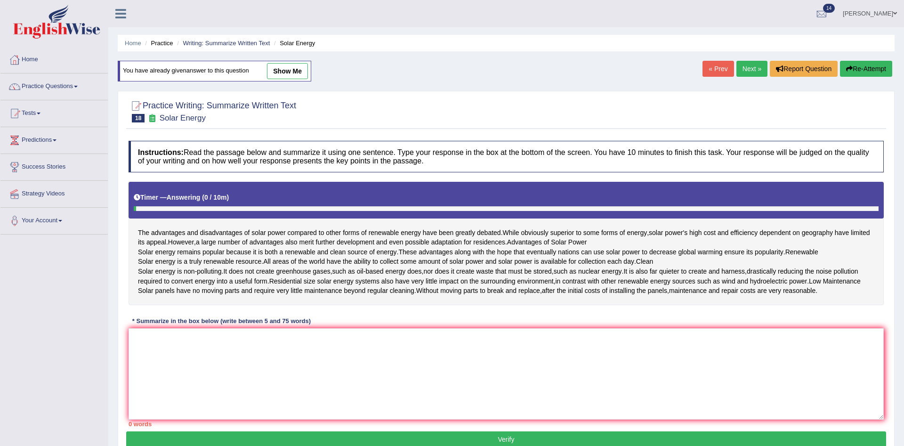
click at [277, 70] on link "show me" at bounding box center [287, 71] width 41 height 16
type textarea "The passage outlines solar energy compared to other forms of renewable energy, …"
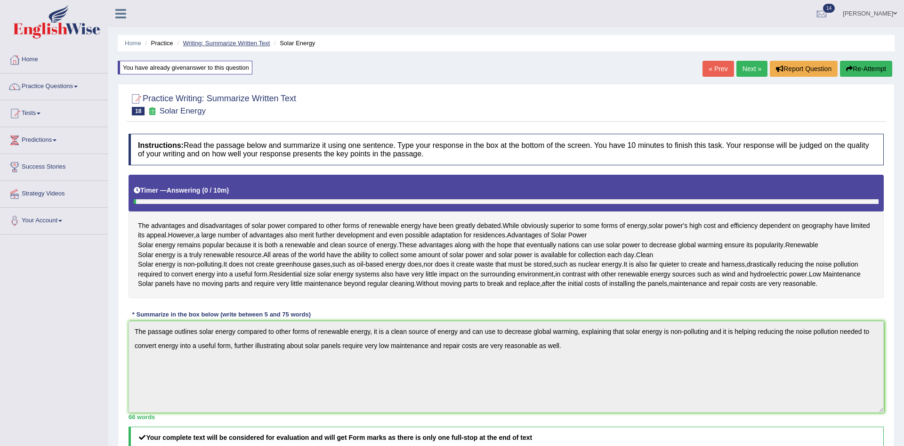
click at [192, 44] on link "Writing: Summarize Written Text" at bounding box center [226, 43] width 87 height 7
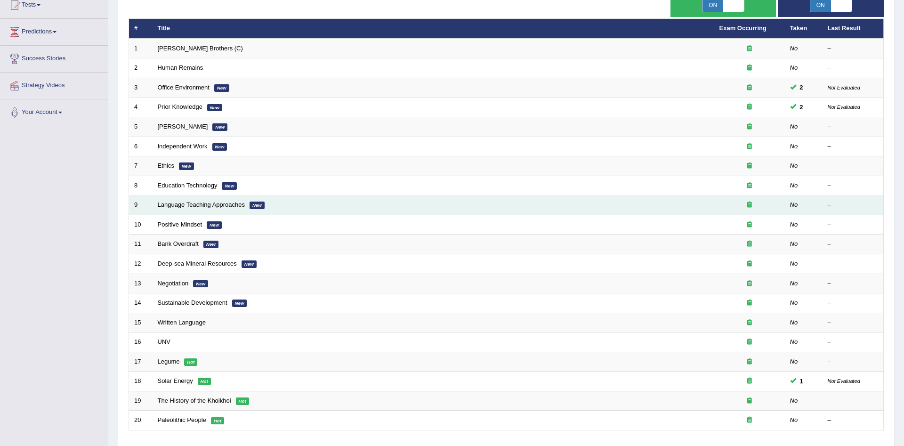
scroll to position [144, 0]
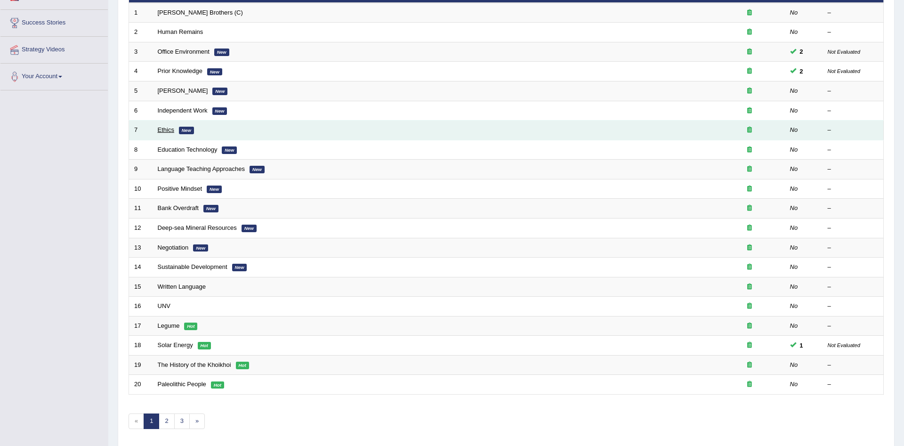
click at [165, 131] on link "Ethics" at bounding box center [166, 129] width 16 height 7
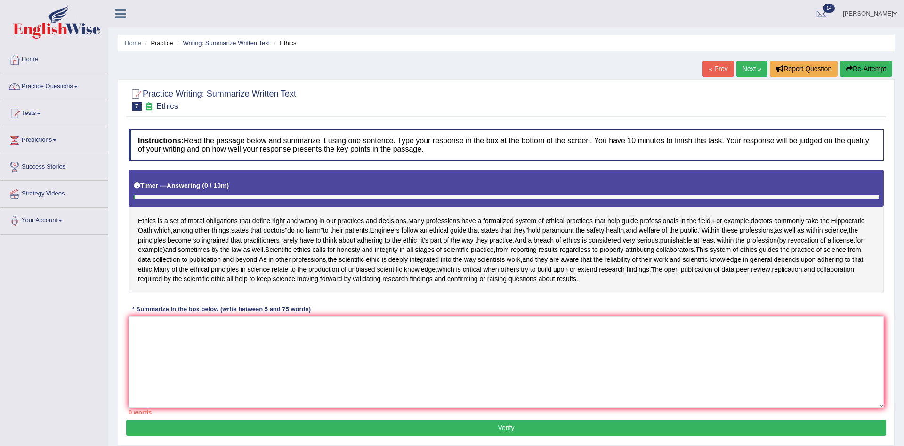
scroll to position [49, 0]
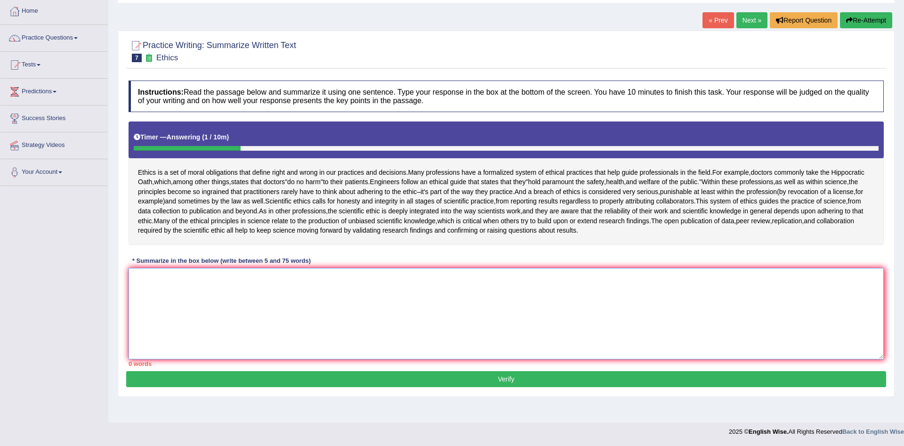
click at [219, 278] on textarea at bounding box center [506, 313] width 755 height 91
type textarea "T"
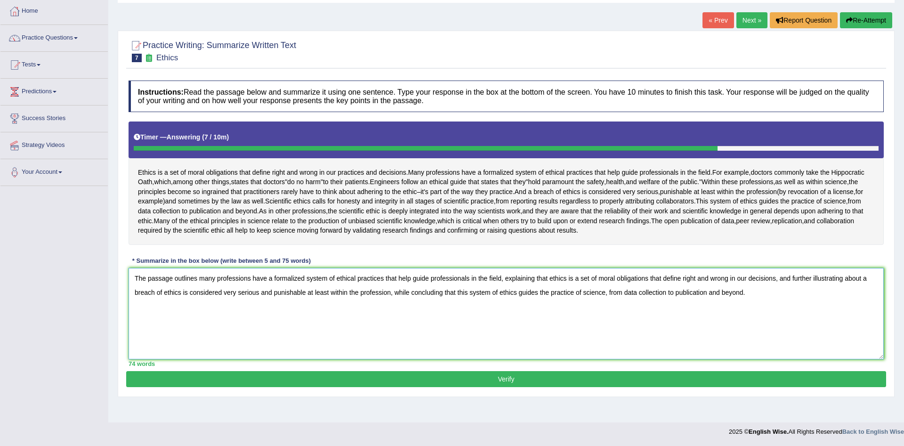
click at [411, 276] on textarea "The passage outlines many professions have a formalized system of ethical pract…" at bounding box center [506, 313] width 755 height 91
type textarea "The passage outlines many professions have a formalized system of ethical pract…"
click at [509, 382] on button "Verify" at bounding box center [506, 379] width 760 height 16
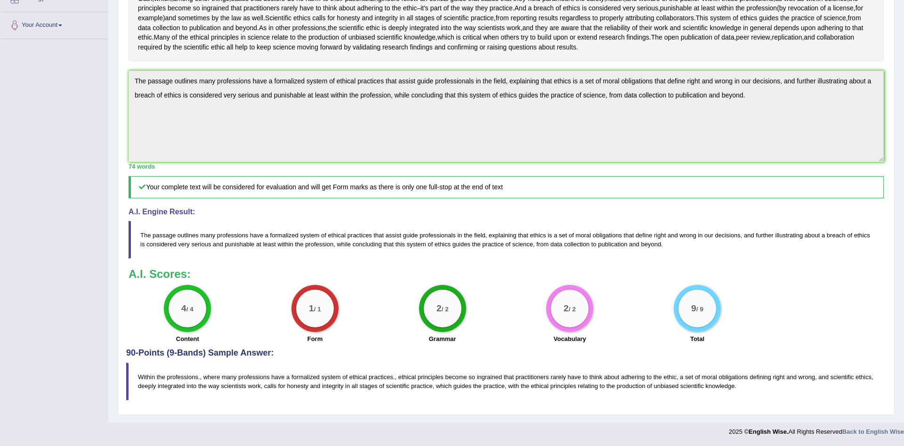
scroll to position [0, 0]
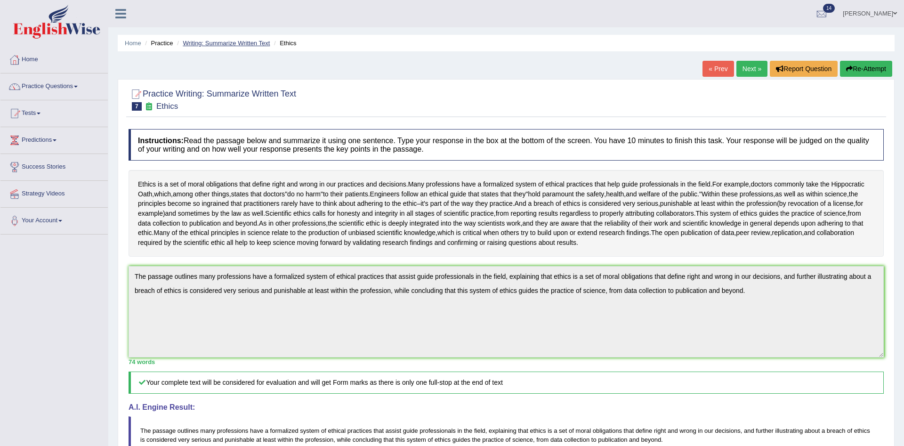
click at [210, 41] on link "Writing: Summarize Written Text" at bounding box center [226, 43] width 87 height 7
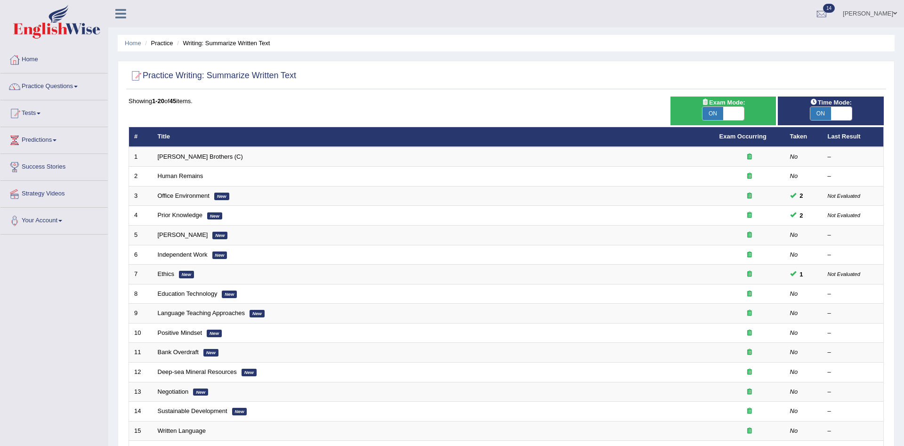
scroll to position [96, 0]
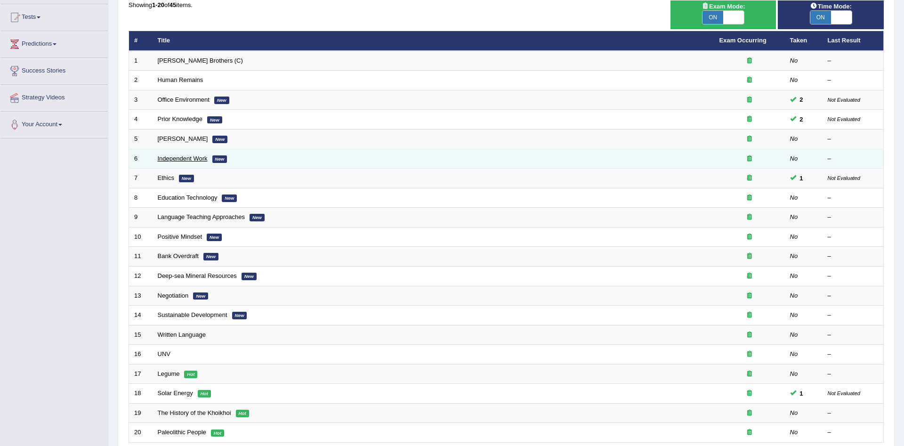
click at [184, 156] on link "Independent Work" at bounding box center [183, 158] width 50 height 7
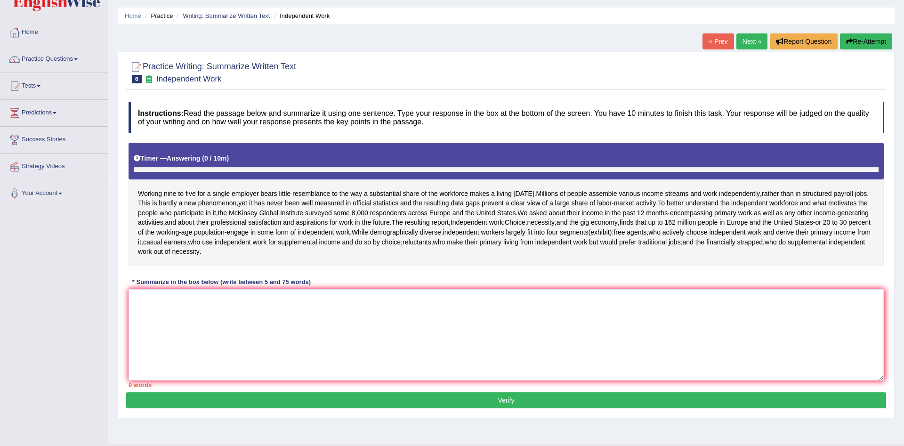
scroll to position [49, 0]
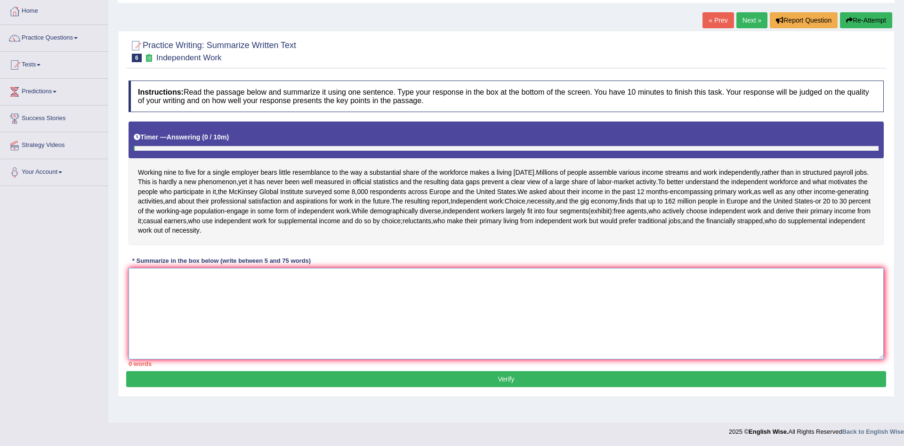
click at [317, 298] on textarea at bounding box center [506, 313] width 755 height 91
click at [354, 291] on textarea at bounding box center [506, 313] width 755 height 91
type textarea "h"
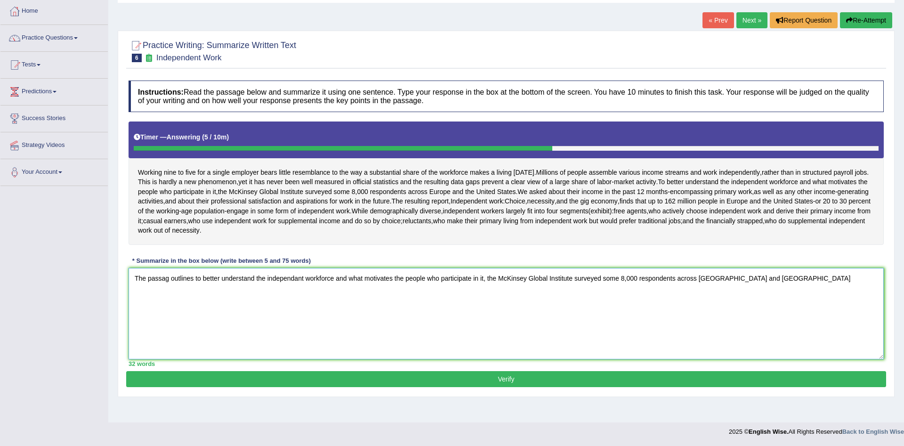
drag, startPoint x: 196, startPoint y: 279, endPoint x: 485, endPoint y: 281, distance: 289.2
click at [485, 281] on textarea "The passag outlines to better understand the independant workforce and what mot…" at bounding box center [506, 313] width 755 height 91
click at [208, 280] on textarea "The passag outlines the McKinsey Global Institute surveyed some 8,000 responden…" at bounding box center [506, 313] width 755 height 91
click at [491, 279] on textarea "The passag outlines McKinsey Global Institute surveyed some 8,000 respondents a…" at bounding box center [506, 313] width 755 height 91
paste textarea "to better understand the independant workforce and what motivates the people wh…"
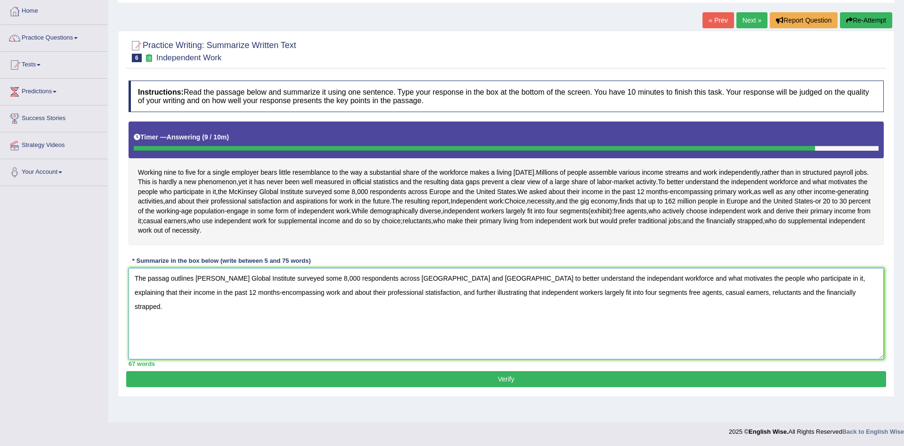
click at [212, 293] on textarea "The passag outlines McKinsey Global Institute surveyed some 8,000 respondents a…" at bounding box center [506, 313] width 755 height 91
type textarea "The passag outlines McKinsey Global Institute surveyed some 8,000 respondents a…"
click at [547, 380] on button "Verify" at bounding box center [506, 379] width 760 height 16
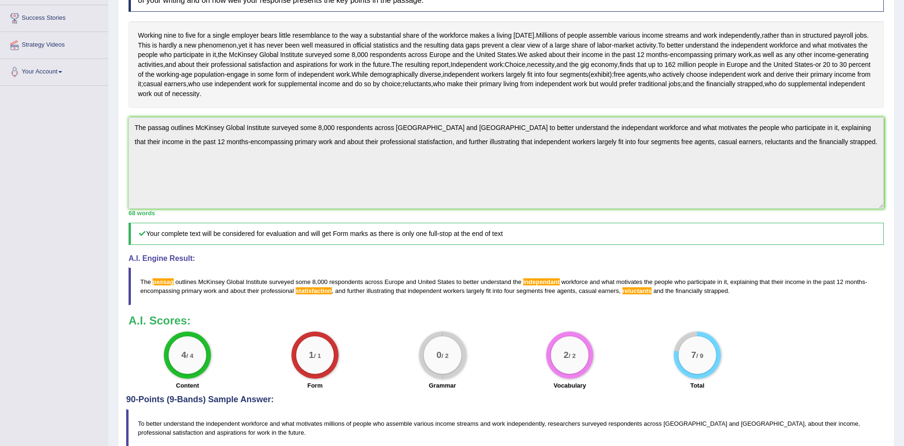
scroll to position [195, 0]
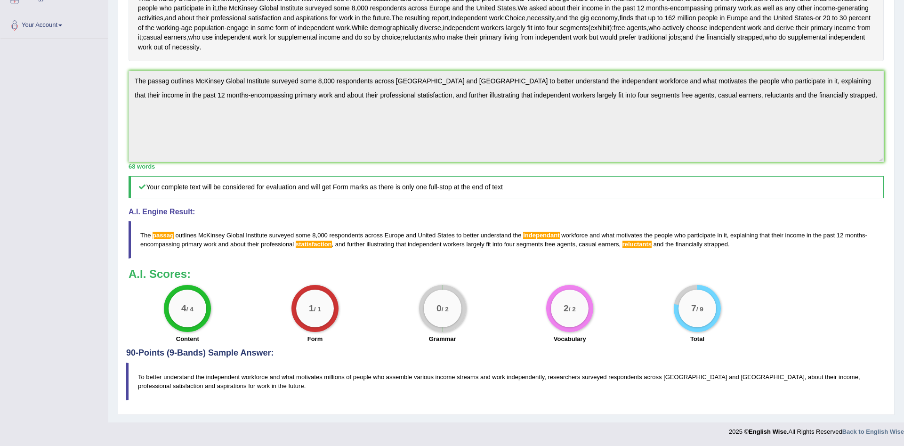
drag, startPoint x: 731, startPoint y: 244, endPoint x: 374, endPoint y: 249, distance: 357.0
click at [374, 249] on blockquote "T h e p a s s a g o u t l i n e s M c K i n s e y G l o b a l I n s t i t u t e…" at bounding box center [506, 240] width 755 height 38
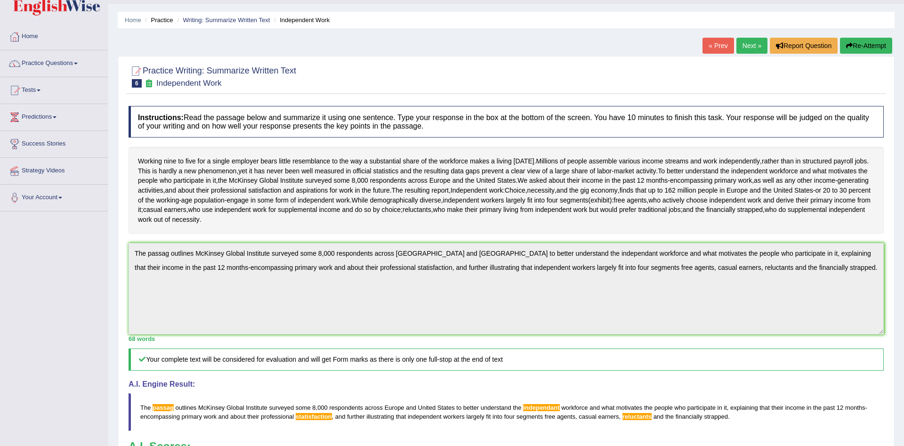
scroll to position [0, 0]
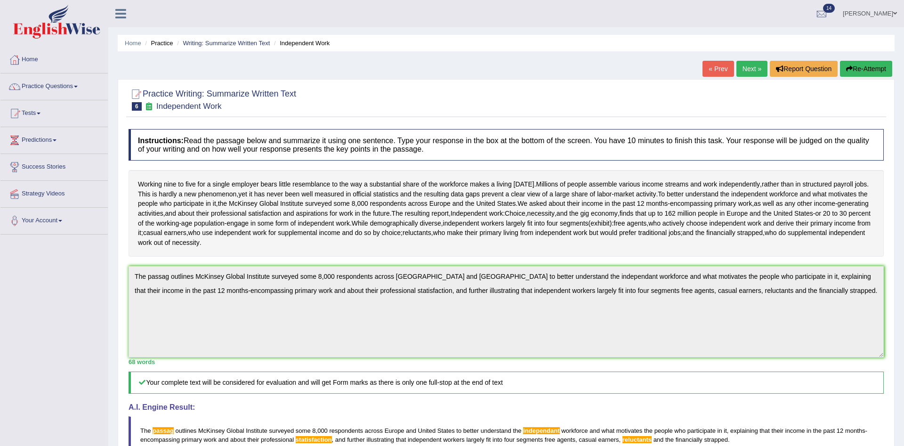
click at [861, 77] on button "Re-Attempt" at bounding box center [866, 69] width 52 height 16
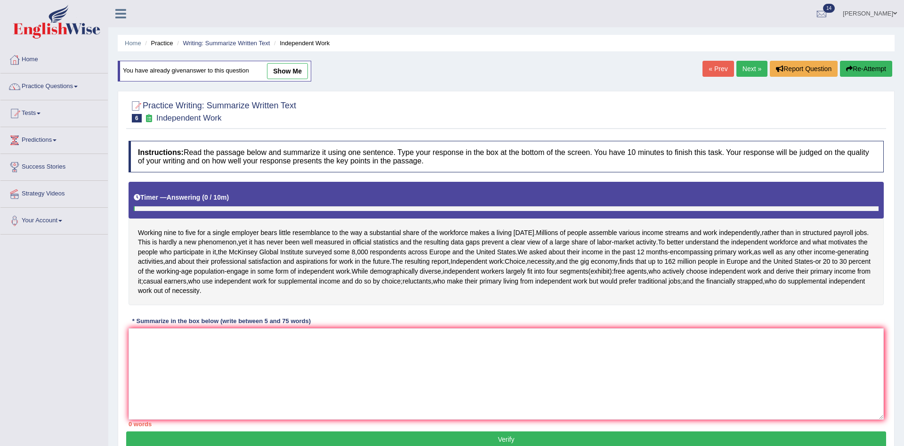
click at [302, 345] on textarea at bounding box center [506, 373] width 755 height 91
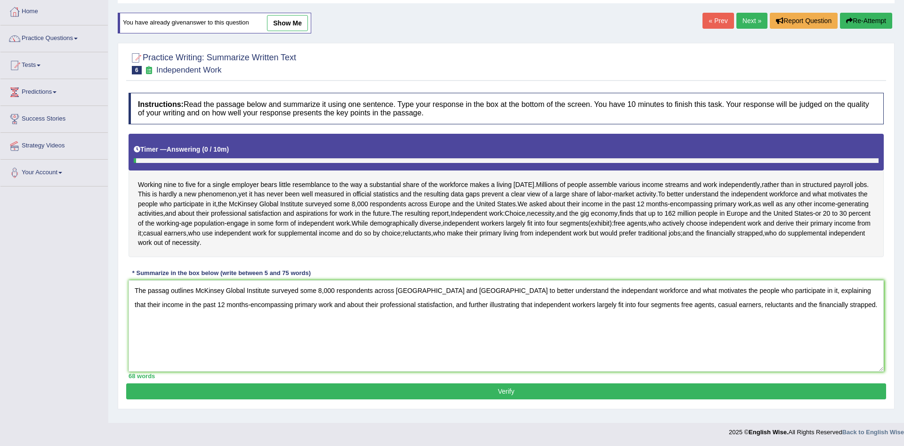
scroll to position [49, 0]
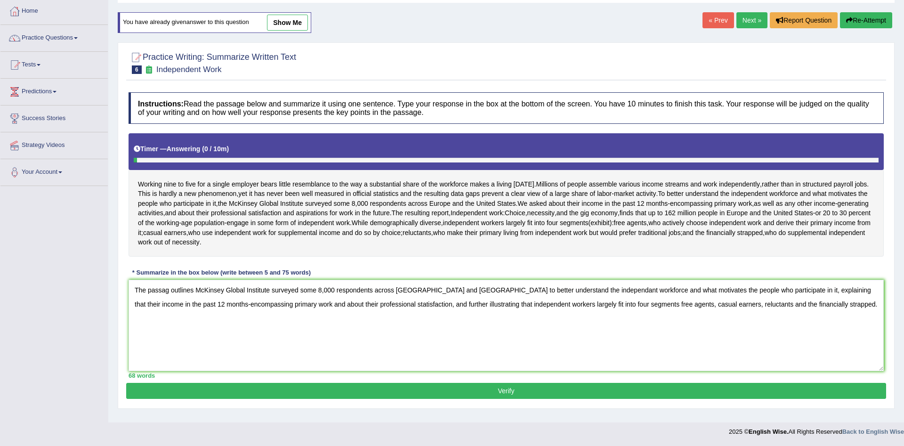
click at [168, 291] on textarea "The passag outlines McKinsey Global Institute surveyed some 8,000 respondents a…" at bounding box center [506, 325] width 755 height 91
drag, startPoint x: 581, startPoint y: 291, endPoint x: 597, endPoint y: 299, distance: 17.5
click at [581, 291] on textarea "The passage outlines McKinsey Global Institute surveyed some 8,000 respondents …" at bounding box center [506, 325] width 755 height 91
click at [357, 304] on textarea "The passage outlines McKinsey Global Institute surveyed some 8,000 respondents …" at bounding box center [506, 325] width 755 height 91
click at [723, 302] on textarea "The passage outlines McKinsey Global Institute surveyed some 8,000 respondents …" at bounding box center [506, 325] width 755 height 91
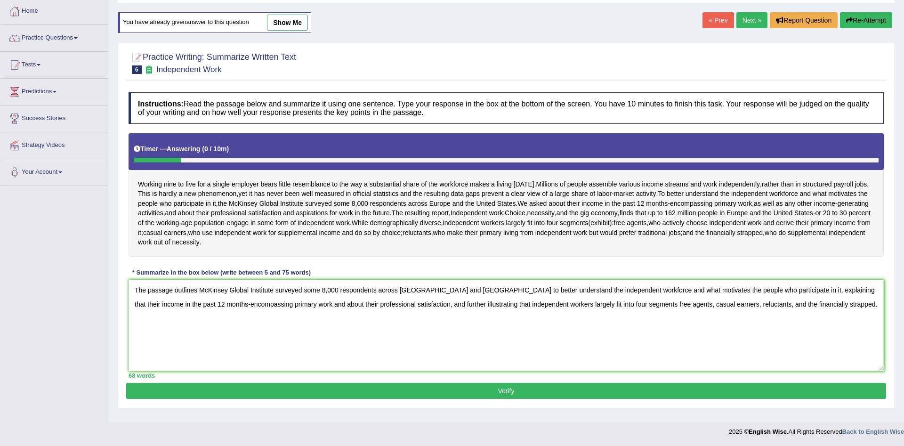
type textarea "The passage outlines McKinsey Global Institute surveyed some 8,000 respondents …"
click at [642, 392] on button "Verify" at bounding box center [506, 391] width 760 height 16
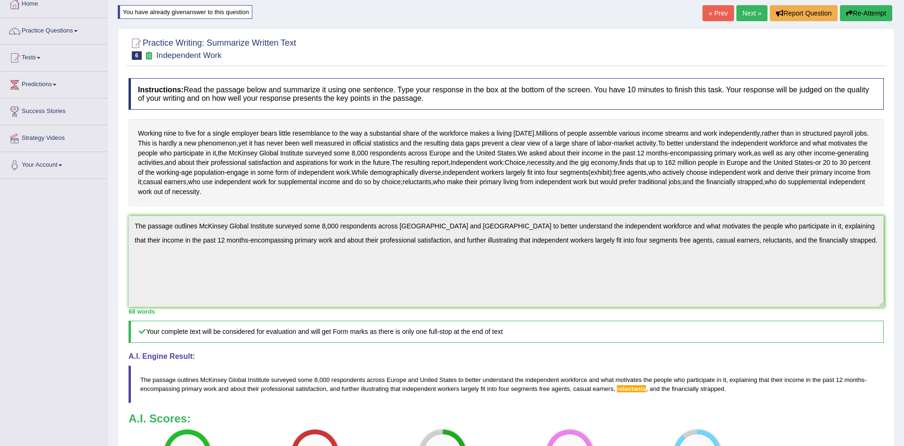
scroll to position [8, 0]
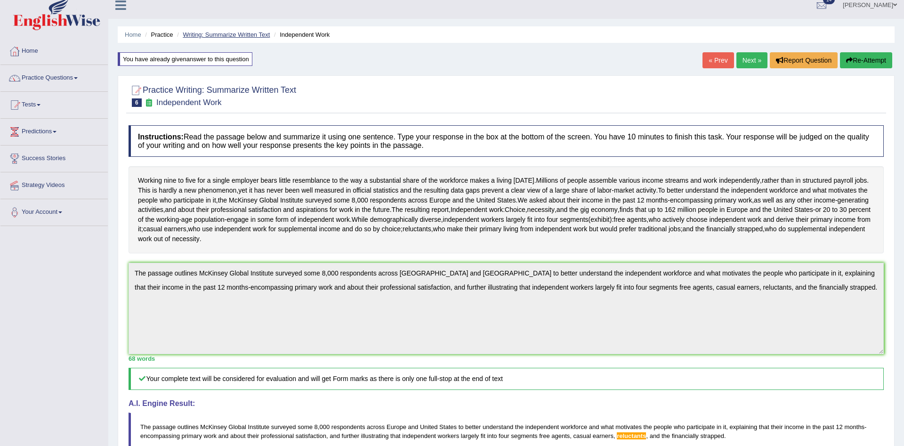
click at [220, 33] on link "Writing: Summarize Written Text" at bounding box center [226, 34] width 87 height 7
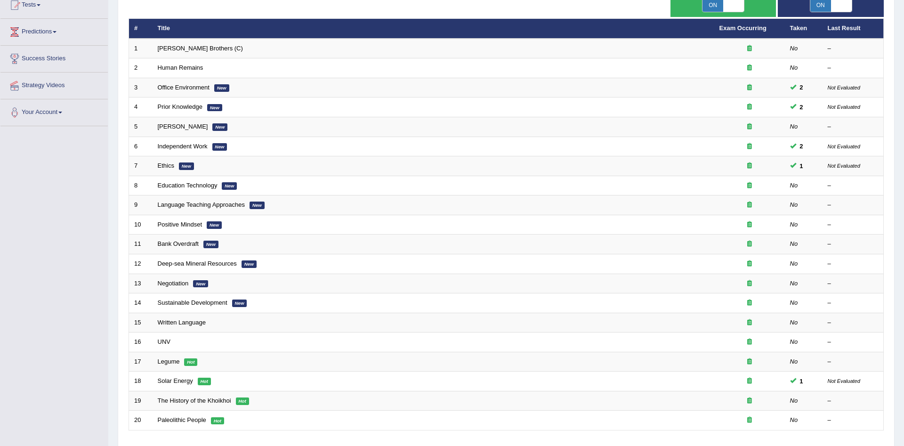
scroll to position [144, 0]
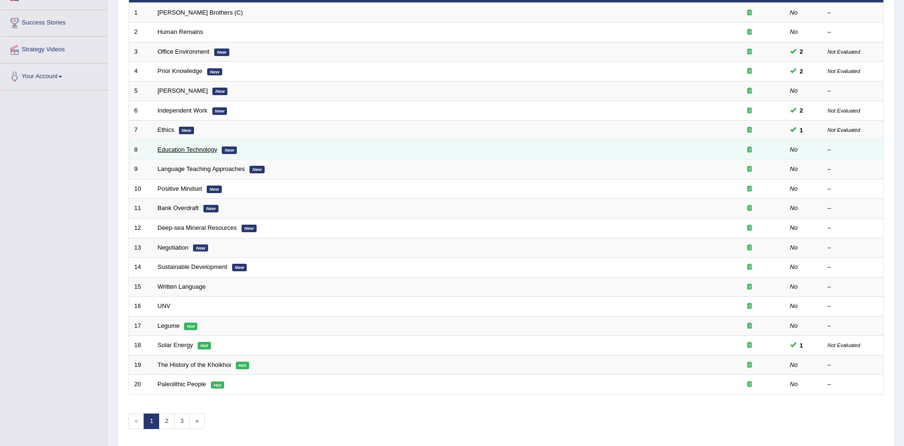
click at [201, 150] on link "Education Technology" at bounding box center [188, 149] width 60 height 7
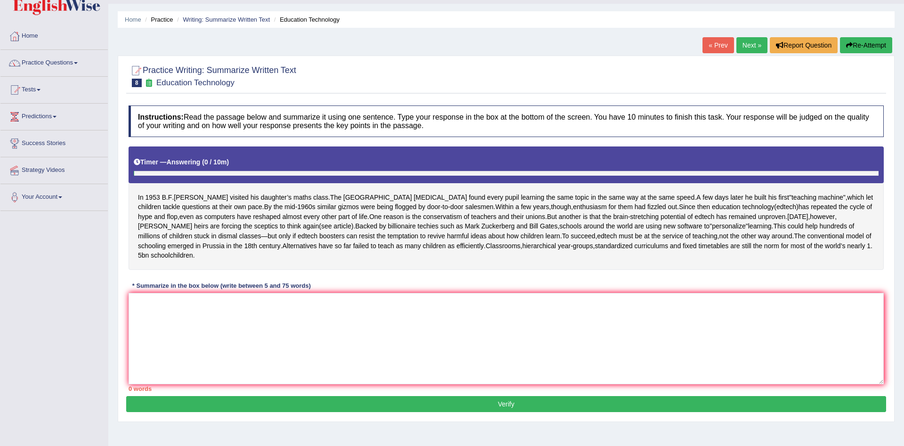
scroll to position [49, 0]
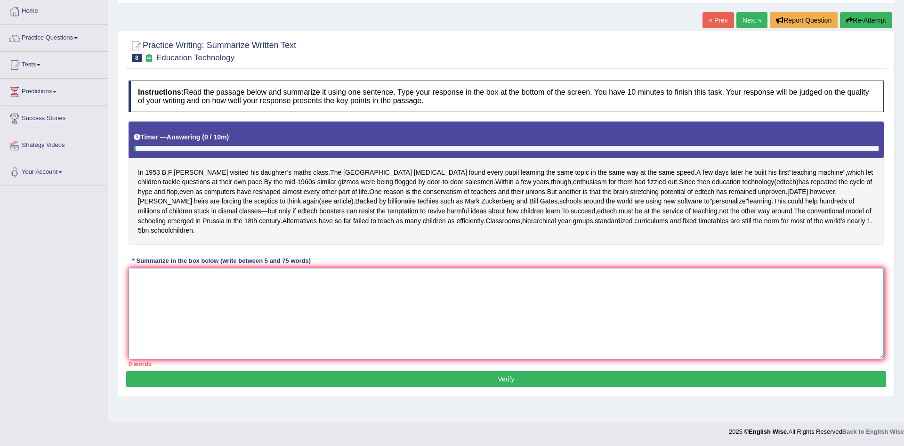
click at [308, 285] on textarea at bounding box center [506, 313] width 755 height 91
click at [427, 324] on textarea at bounding box center [506, 313] width 755 height 91
type textarea "t"
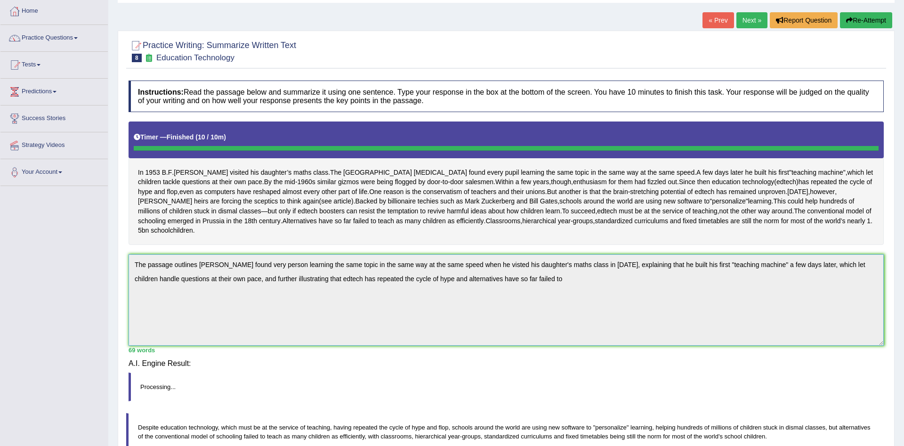
type textarea "The passage outlines [PERSON_NAME] found very person learning the same topic in…"
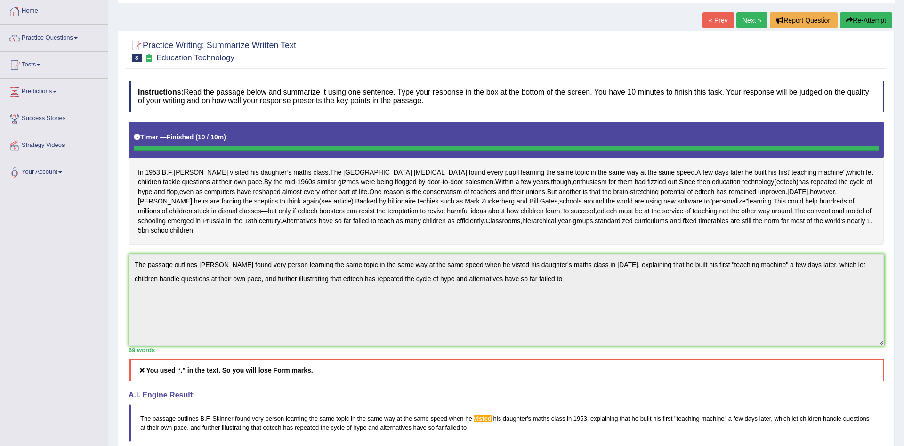
click at [864, 20] on button "Re-Attempt" at bounding box center [866, 20] width 52 height 16
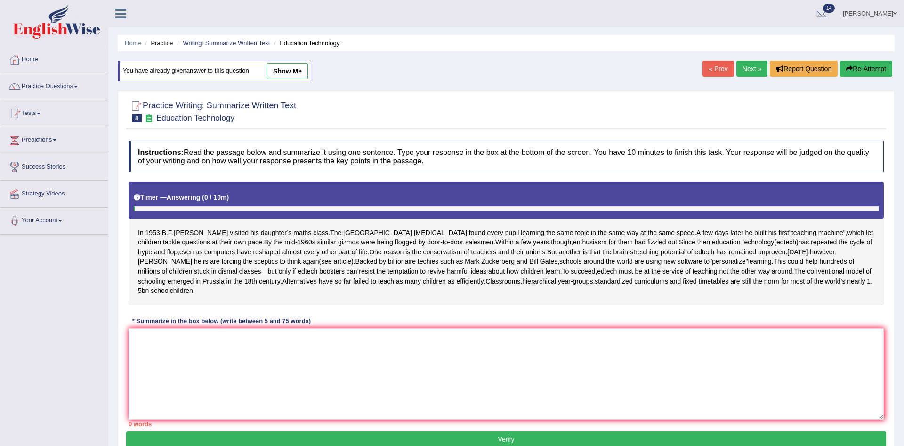
click at [453, 328] on textarea at bounding box center [506, 373] width 755 height 91
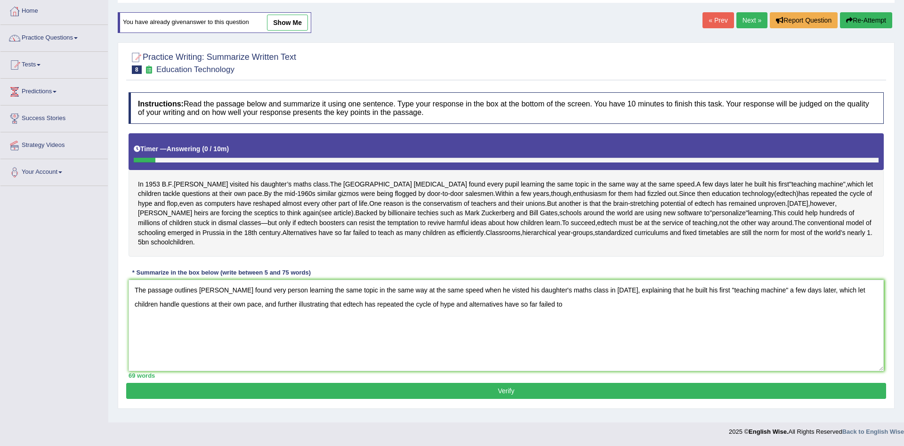
click at [430, 315] on textarea "The passage outlines [PERSON_NAME] found very person learning the same topic in…" at bounding box center [506, 325] width 755 height 91
click at [584, 312] on textarea "The passage outlines [PERSON_NAME] found very person learning the same topic in…" at bounding box center [506, 325] width 755 height 91
type textarea "The passage outlines [PERSON_NAME] found very person learning the same topic in…"
click at [535, 399] on button "Verify" at bounding box center [506, 391] width 760 height 16
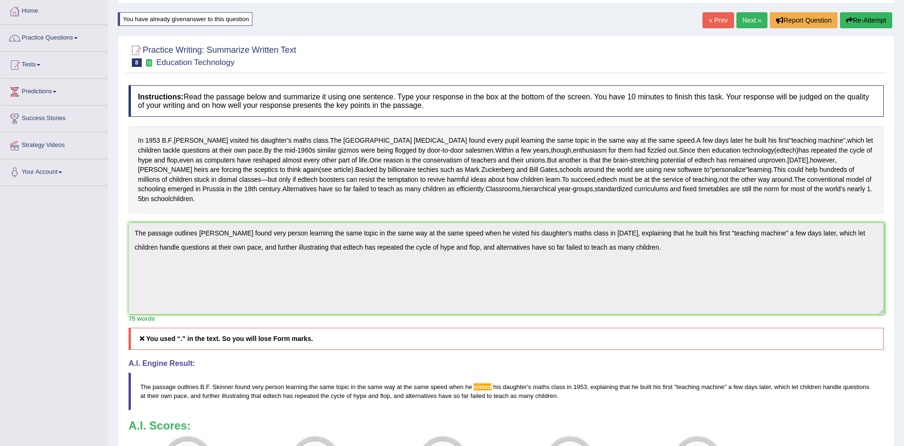
click at [851, 23] on icon "button" at bounding box center [849, 20] width 7 height 7
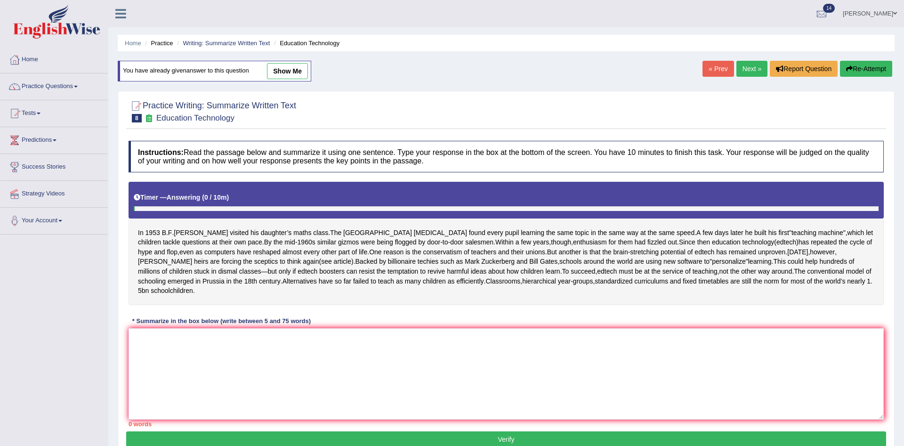
scroll to position [49, 0]
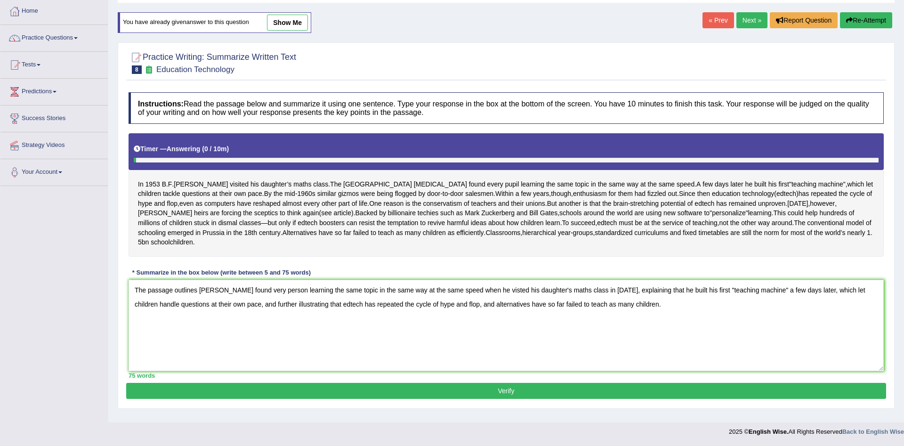
click at [711, 300] on textarea "The passage outlines B.F. Skinner found very person learning the same topic in …" at bounding box center [506, 325] width 755 height 91
click at [759, 301] on textarea "The passage outlines B.F. Skinner found very person learning the same topic in …" at bounding box center [506, 325] width 755 height 91
click at [763, 300] on textarea "The passage outlines B.F. Skinner found very person learning the same topic in …" at bounding box center [506, 325] width 755 height 91
type textarea "The passage outlines B.F. Skinner found very person learning the same topic in …"
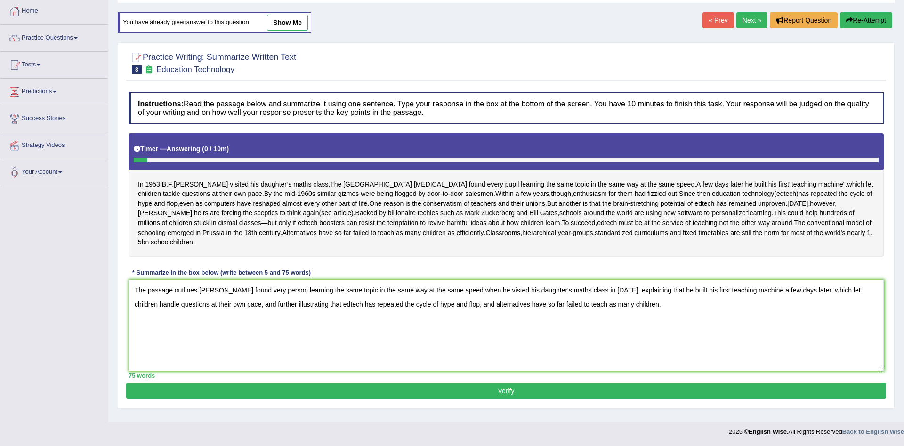
click at [523, 392] on button "Verify" at bounding box center [506, 391] width 760 height 16
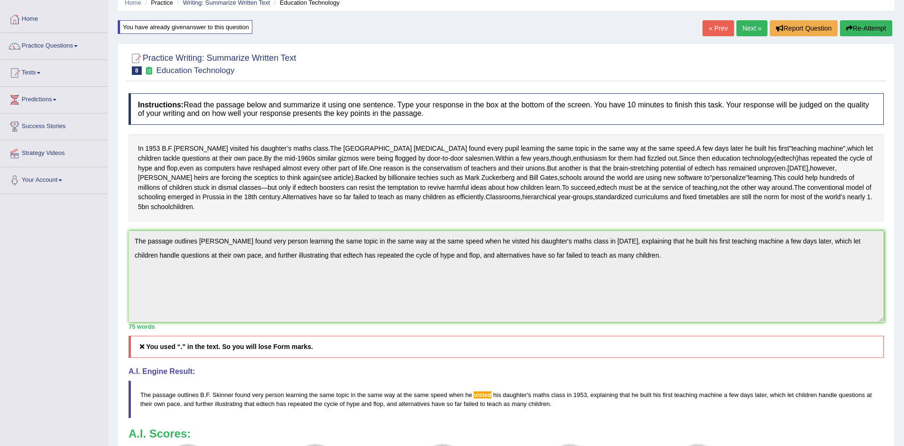
scroll to position [0, 0]
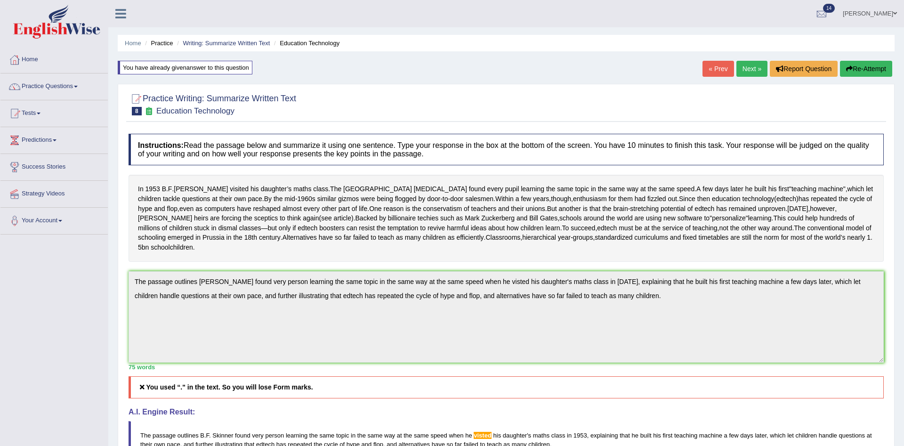
click at [866, 69] on button "Re-Attempt" at bounding box center [866, 69] width 52 height 16
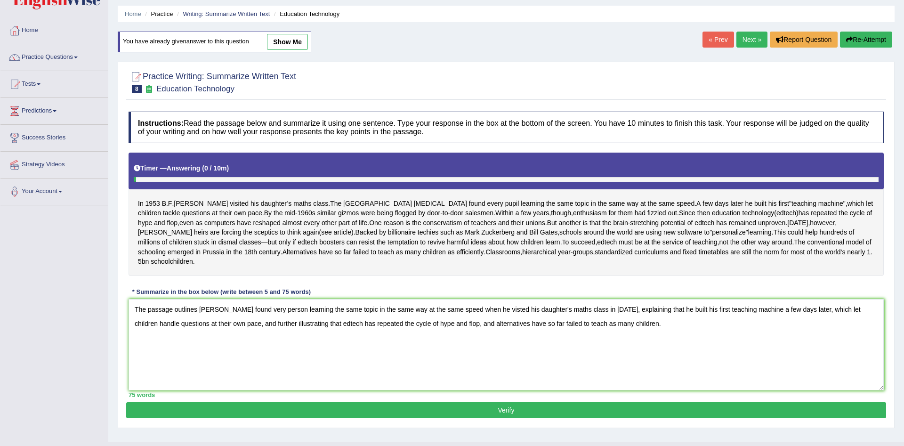
scroll to position [52, 0]
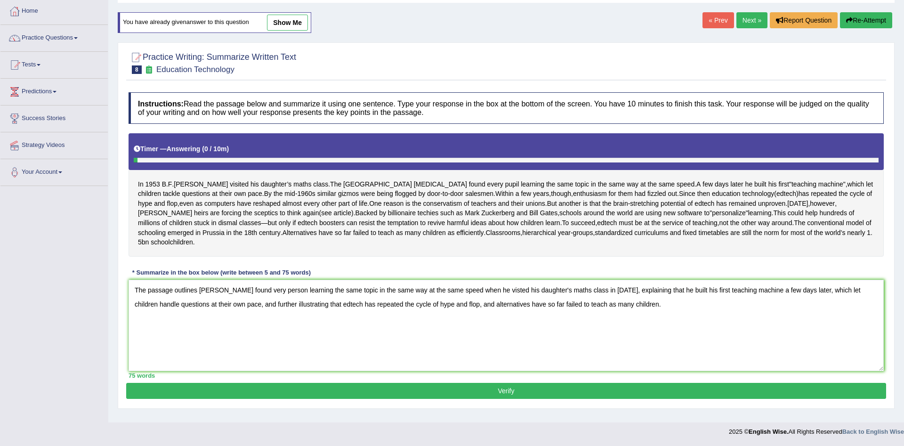
click at [211, 298] on textarea "The passage outlines B.F. Skinner found very person learning the same topic in …" at bounding box center [506, 325] width 755 height 91
type textarea "The passage outlines B F Skinner found very person learning the same topic in t…"
click at [531, 398] on button "Verify" at bounding box center [506, 391] width 760 height 16
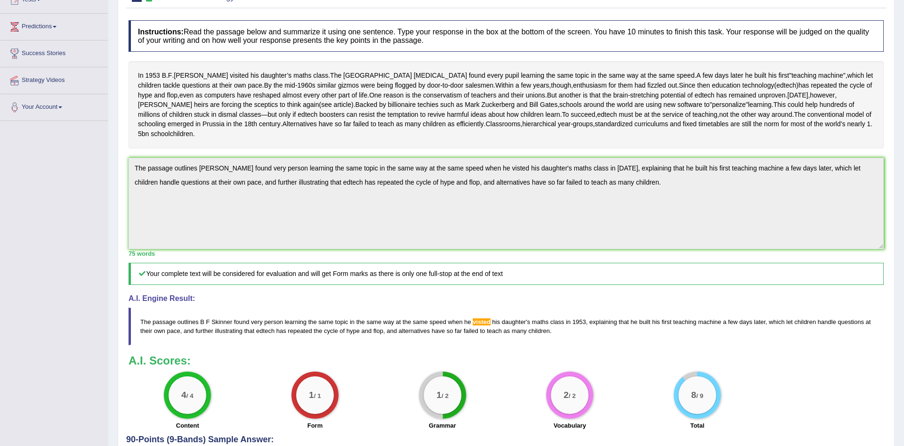
scroll to position [0, 0]
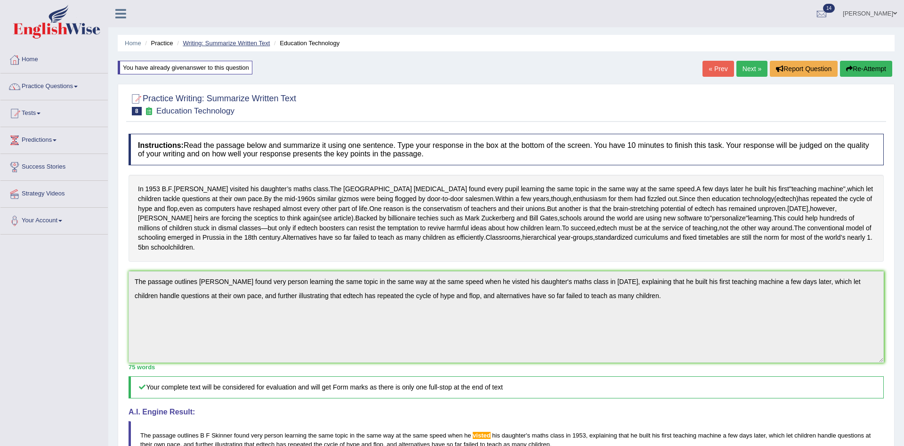
click at [219, 43] on link "Writing: Summarize Written Text" at bounding box center [226, 43] width 87 height 7
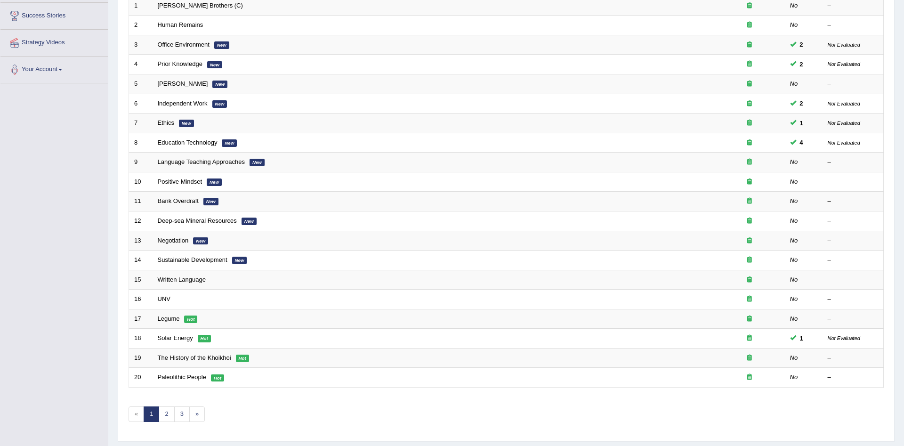
scroll to position [178, 0]
